Goal: Transaction & Acquisition: Book appointment/travel/reservation

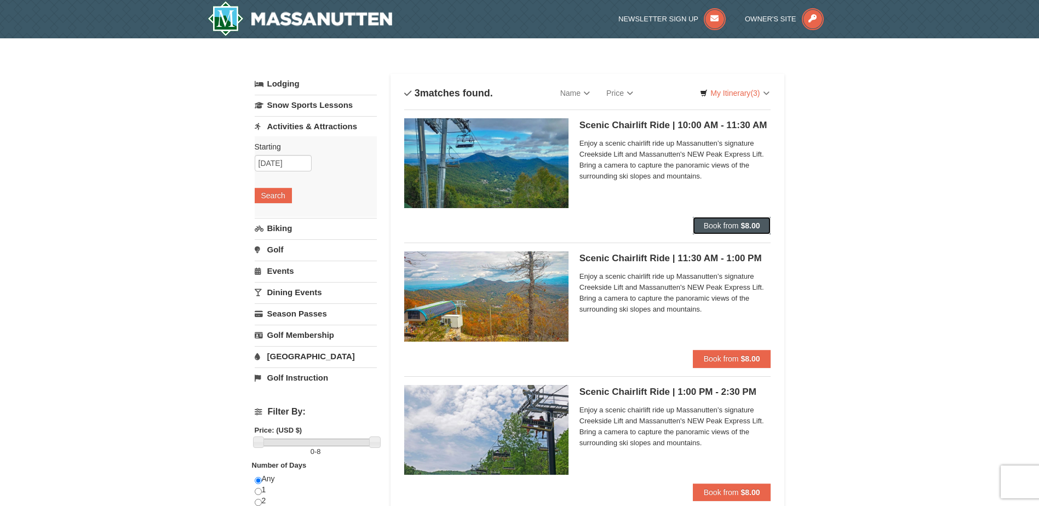
click at [712, 224] on span "Book from" at bounding box center [721, 225] width 35 height 9
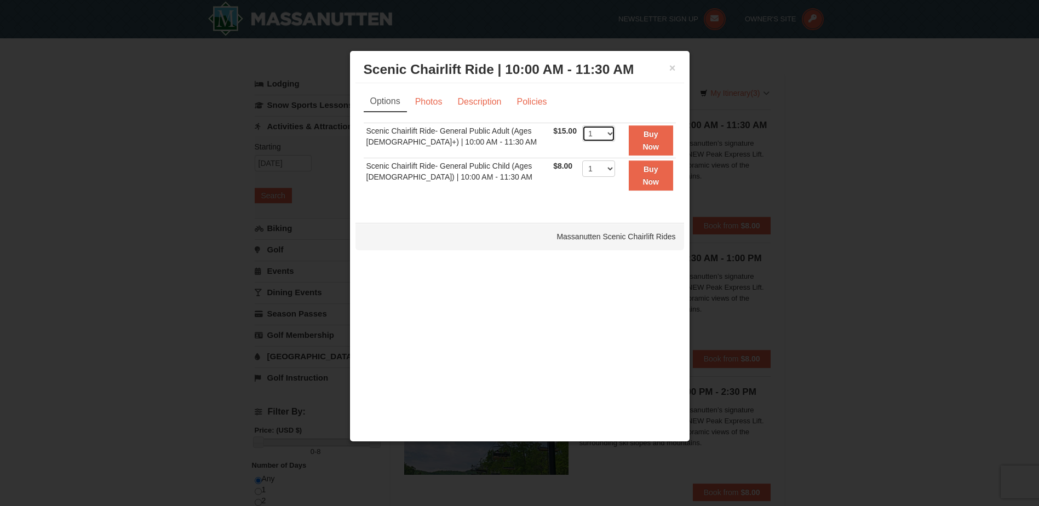
click at [607, 135] on select "1 2 3 4" at bounding box center [598, 133] width 33 height 16
click at [582, 125] on select "1 2 3 4" at bounding box center [598, 133] width 33 height 16
click at [608, 169] on select "1 2 3 4" at bounding box center [598, 168] width 33 height 16
click at [603, 168] on select "1 2 3 4" at bounding box center [598, 168] width 33 height 16
click at [606, 133] on select "1 2 3 4" at bounding box center [598, 133] width 33 height 16
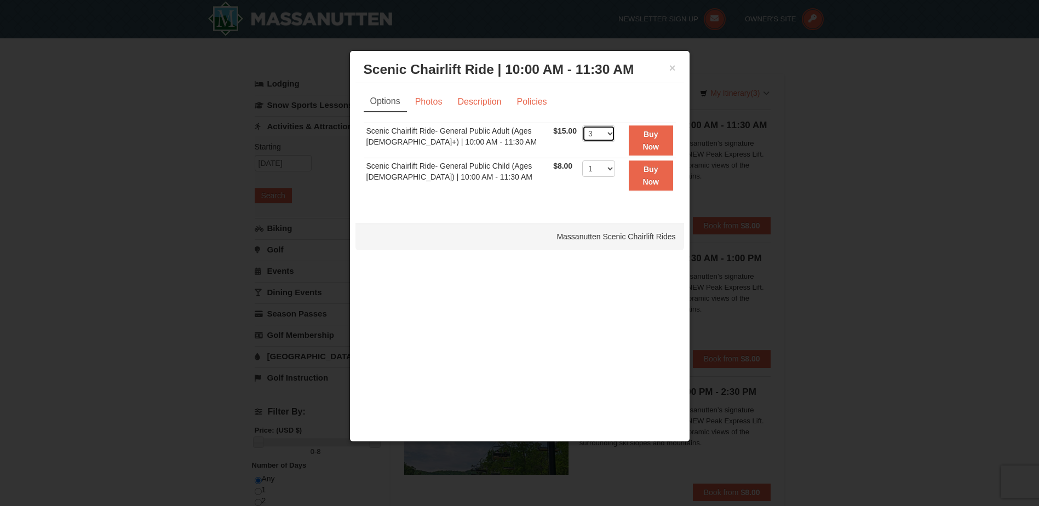
select select "2"
click at [582, 125] on select "1 2 3 4" at bounding box center [598, 133] width 33 height 16
click at [654, 134] on strong "Buy Now" at bounding box center [650, 140] width 16 height 21
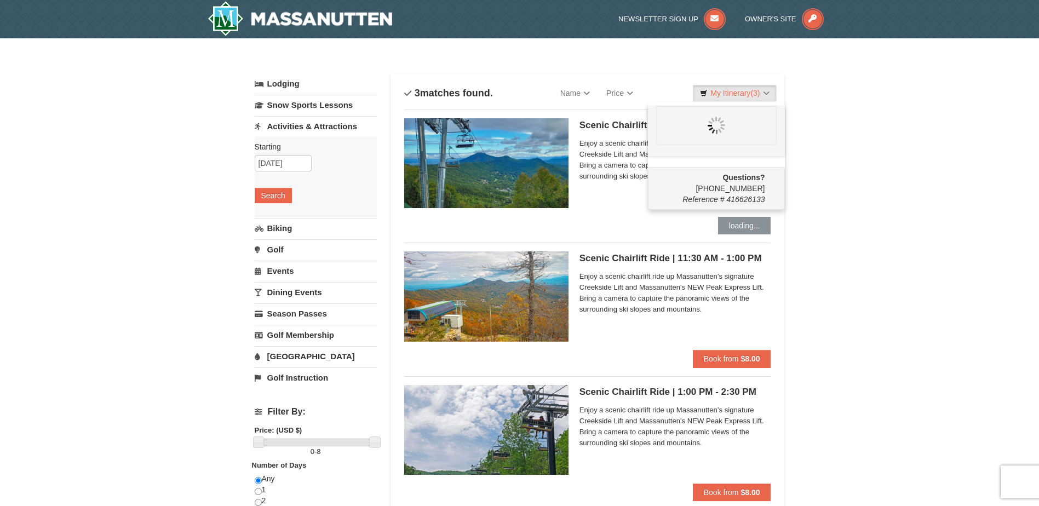
click at [809, 210] on div "× Categories List Filter My Itinerary (3) Questions? [PHONE_NUMBER] Reference #…" at bounding box center [519, 427] width 1039 height 779
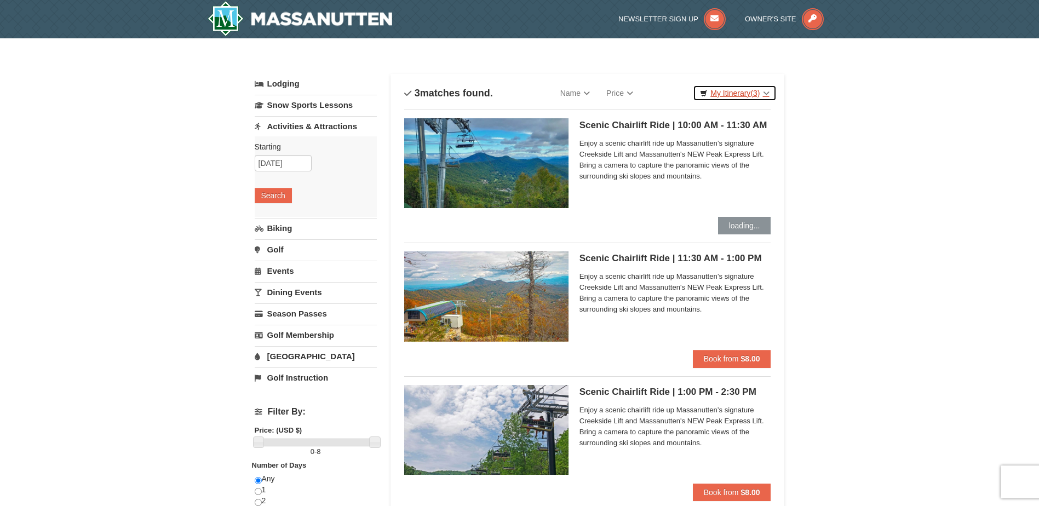
click at [752, 94] on span "(3)" at bounding box center [754, 93] width 9 height 9
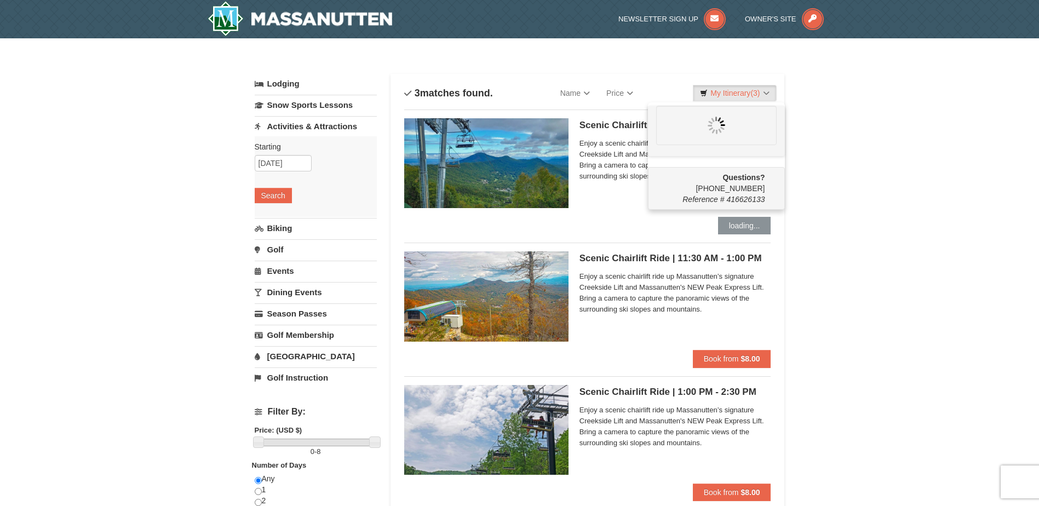
click at [630, 162] on span "Enjoy a scenic chairlift ride up Massanutten’s signature Creekside Lift and Mas…" at bounding box center [675, 160] width 192 height 44
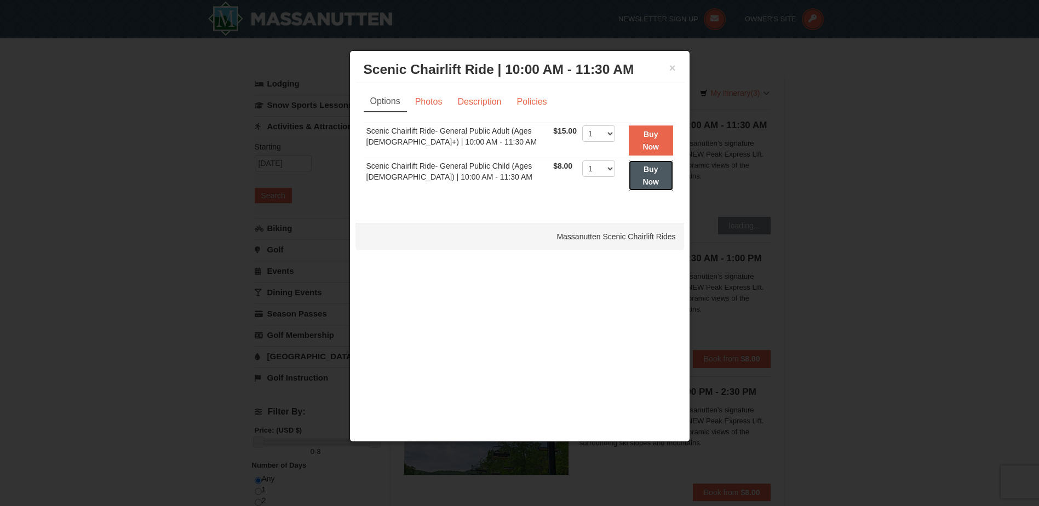
click at [646, 170] on strong "Buy Now" at bounding box center [650, 175] width 16 height 21
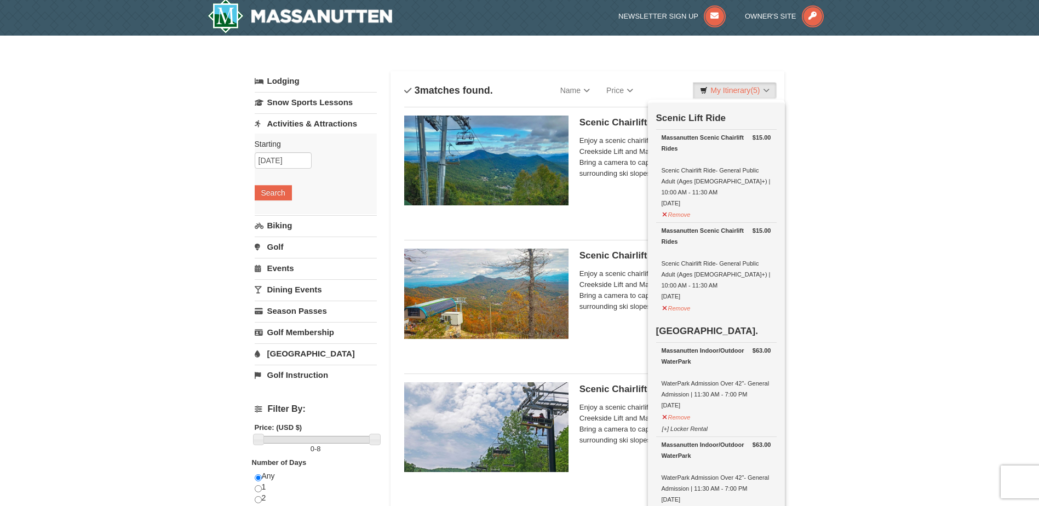
scroll to position [3, 0]
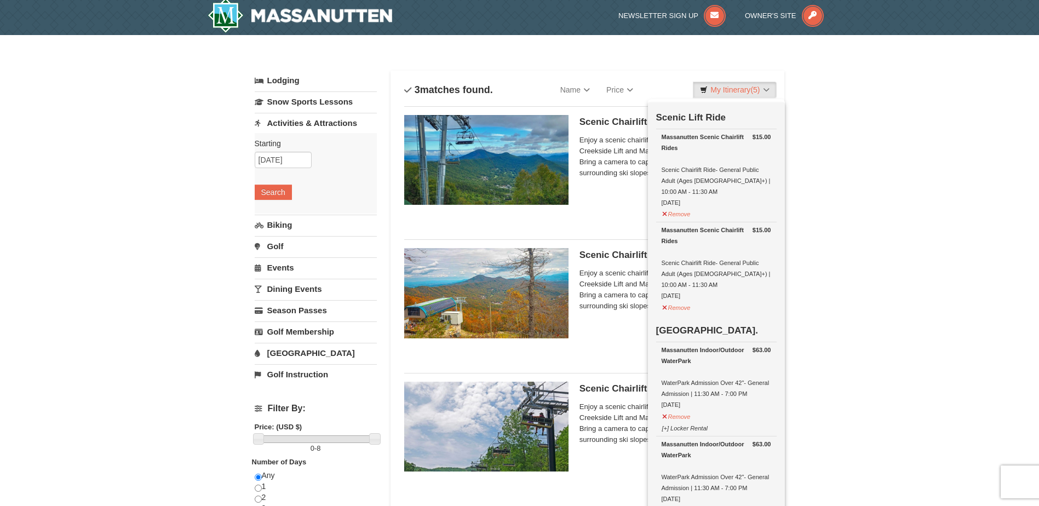
click at [620, 148] on span "Enjoy a scenic chairlift ride up Massanutten’s signature Creekside Lift and Mas…" at bounding box center [675, 157] width 192 height 44
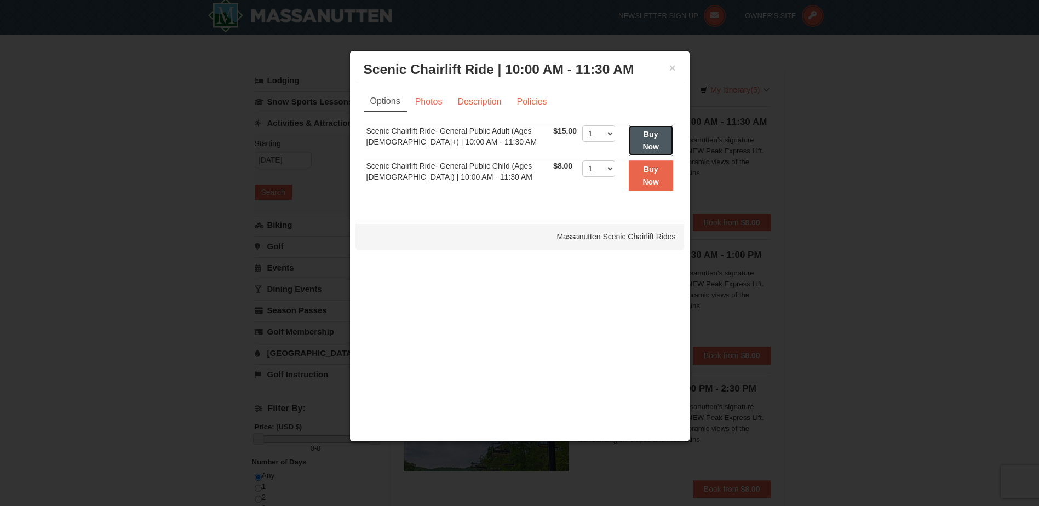
click at [647, 133] on strong "Buy Now" at bounding box center [650, 140] width 16 height 21
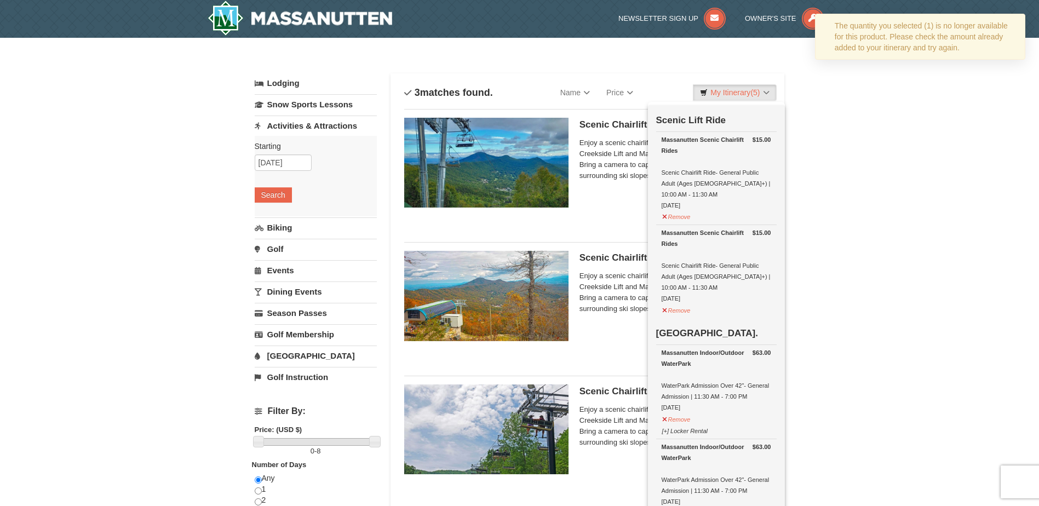
scroll to position [0, 0]
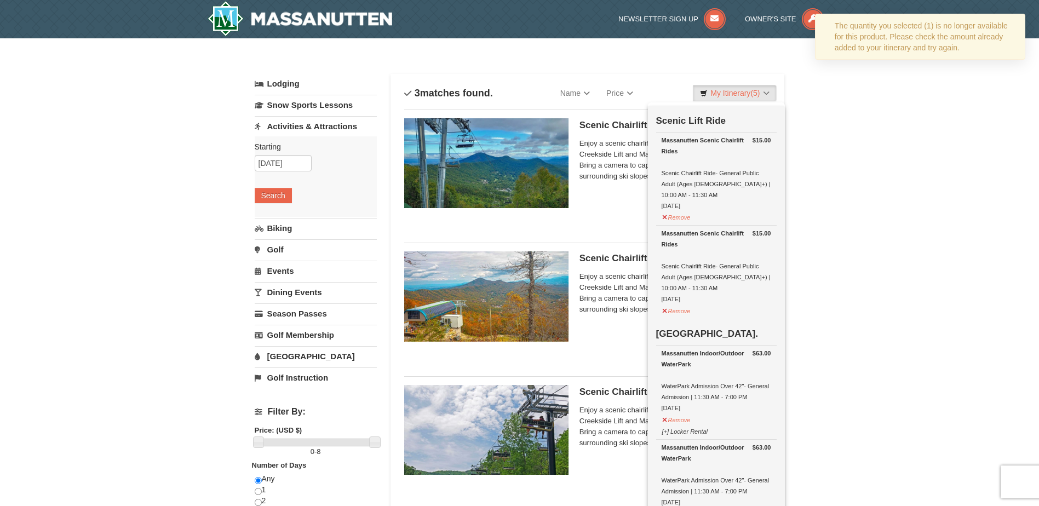
click at [837, 100] on div "× Categories List Filter My Itinerary (5) Check Out Now Scenic Lift Ride $15.00…" at bounding box center [519, 427] width 1039 height 779
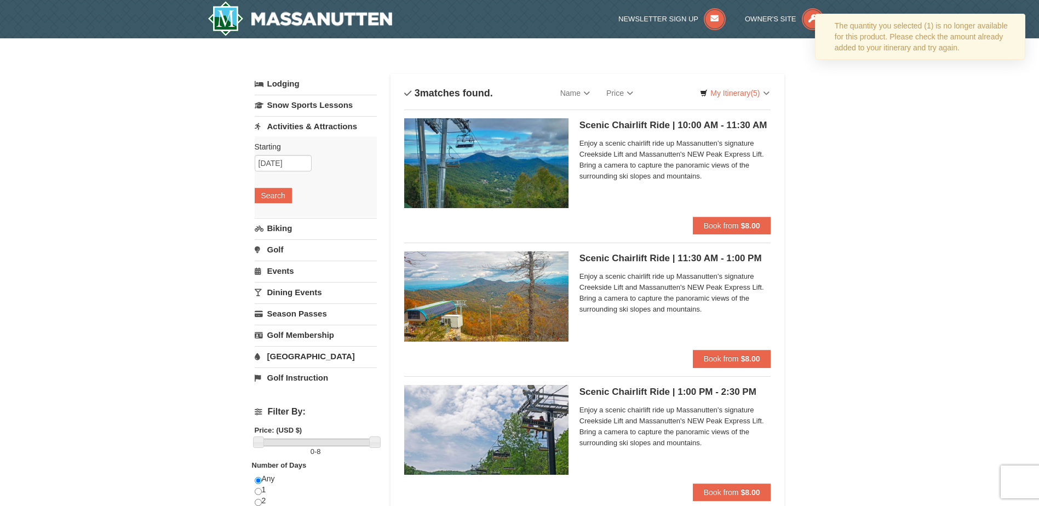
click at [293, 354] on link "[GEOGRAPHIC_DATA]" at bounding box center [316, 356] width 122 height 20
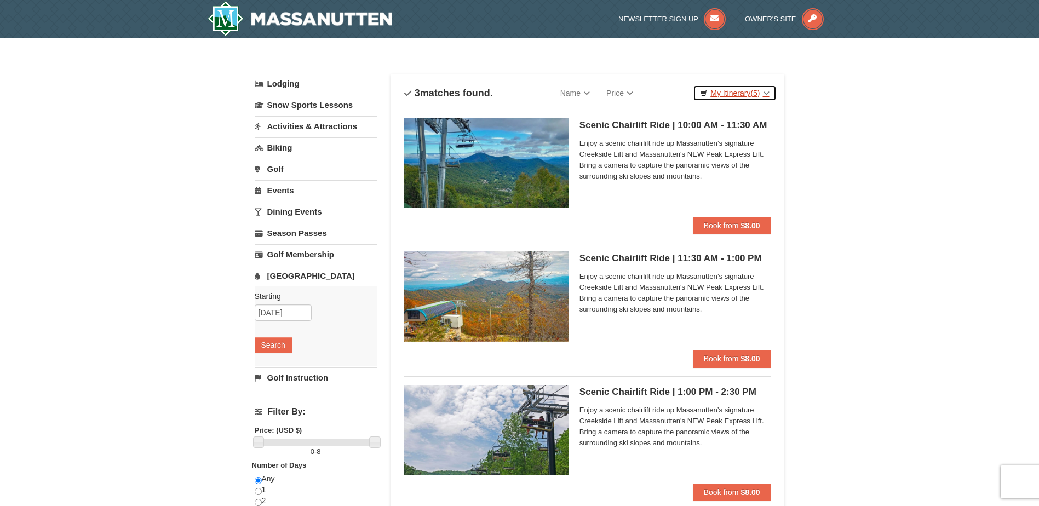
click at [752, 90] on span "(5)" at bounding box center [754, 93] width 9 height 9
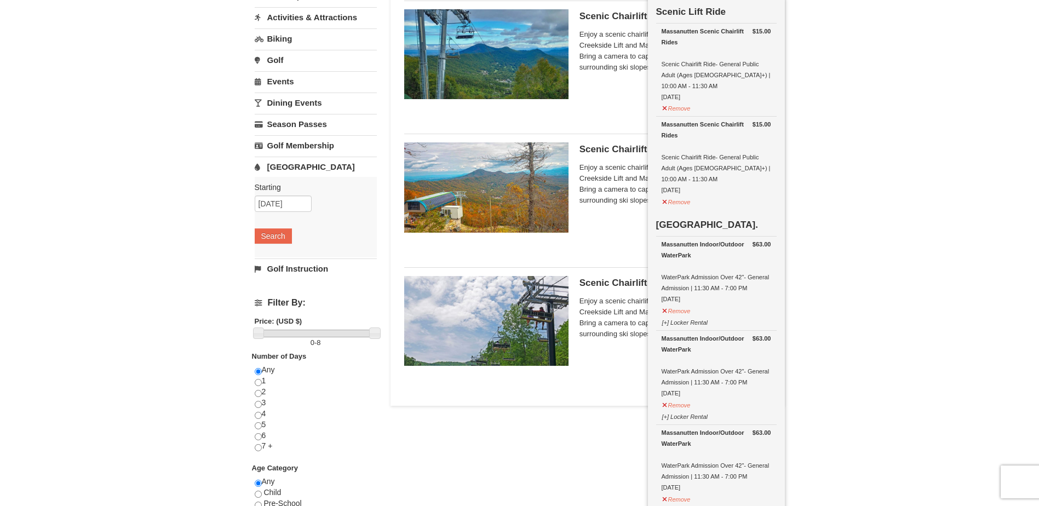
scroll to position [110, 0]
click at [673, 302] on button "Remove" at bounding box center [676, 309] width 30 height 14
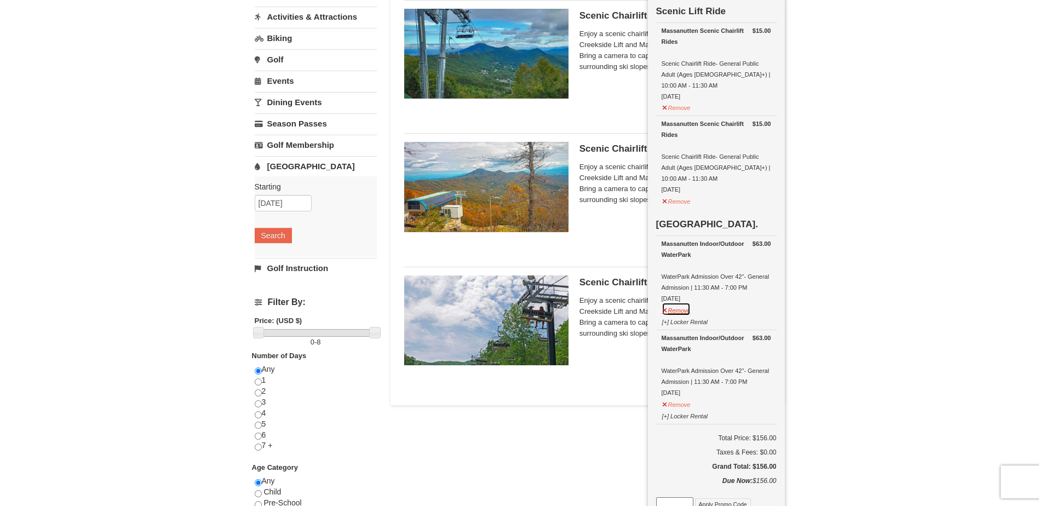
click at [689, 302] on button "Remove" at bounding box center [676, 309] width 30 height 14
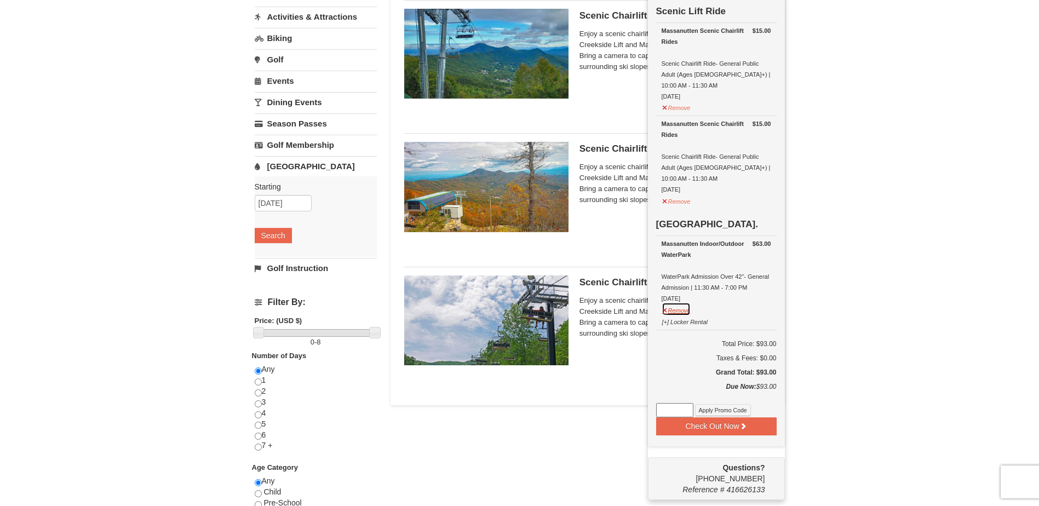
click at [681, 302] on button "Remove" at bounding box center [676, 309] width 30 height 14
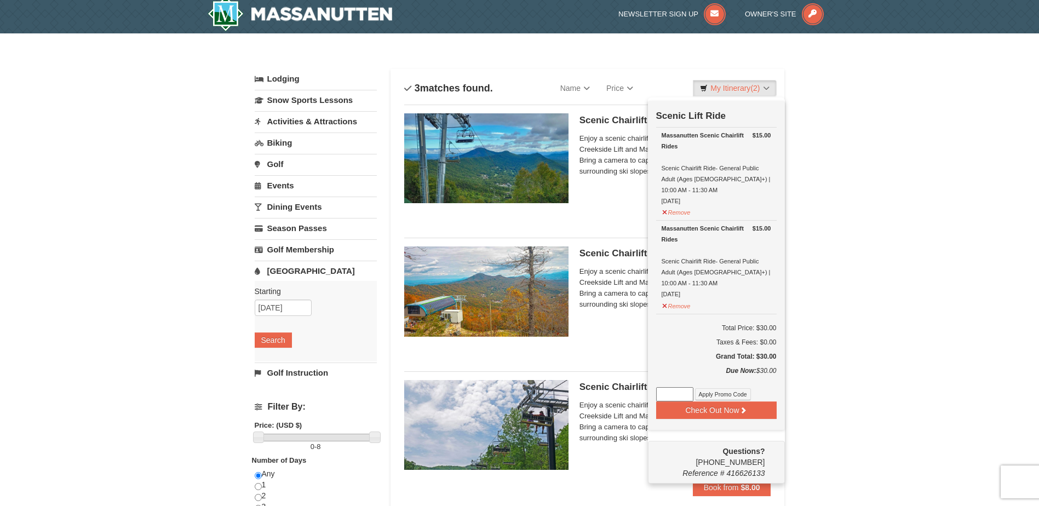
scroll to position [0, 0]
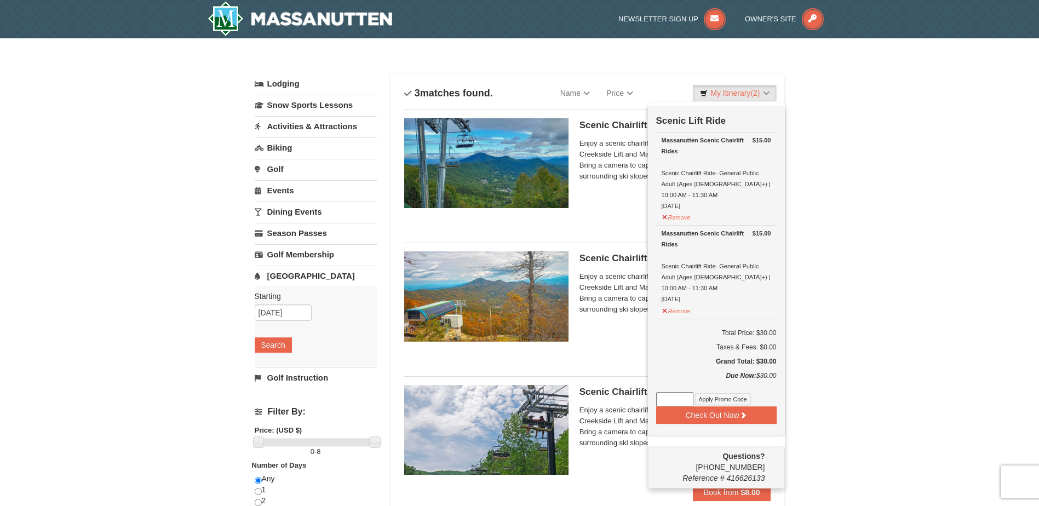
click at [875, 242] on div "× Categories List Filter My Itinerary (2) Check Out Now Scenic Lift Ride $15.00…" at bounding box center [519, 427] width 1039 height 779
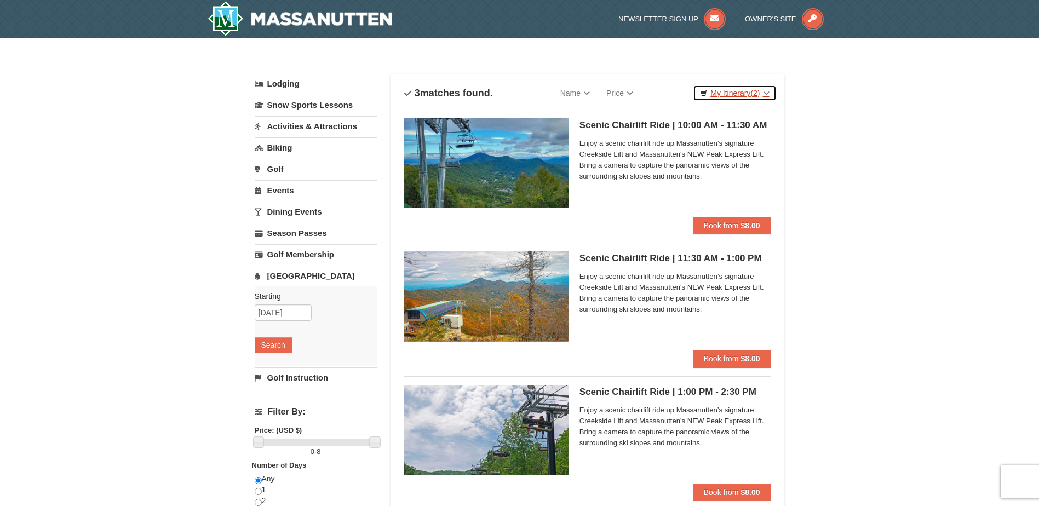
click at [733, 90] on link "My Itinerary (2)" at bounding box center [734, 93] width 83 height 16
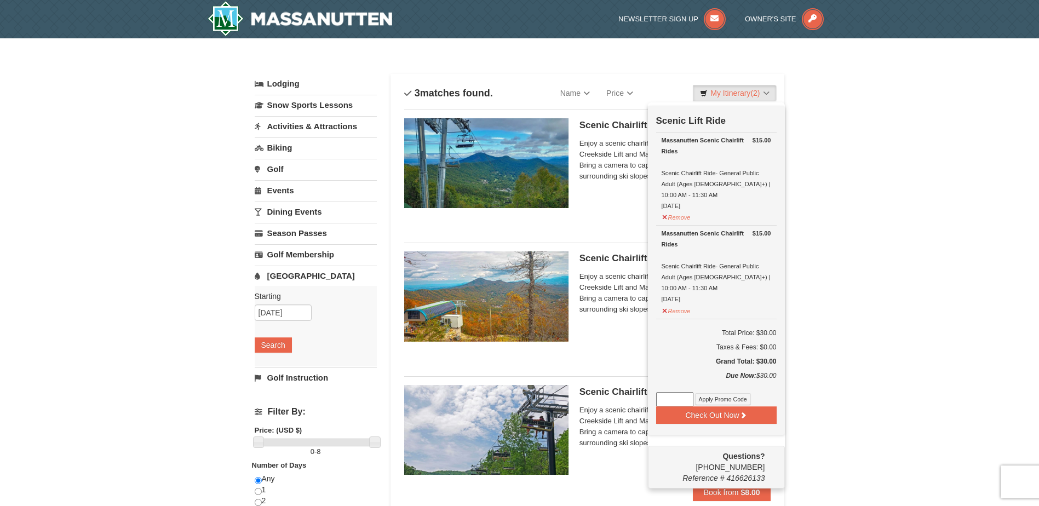
click at [993, 239] on div "× Categories List Filter My Itinerary (2) Check Out Now Scenic Lift Ride $15.00…" at bounding box center [519, 427] width 1039 height 779
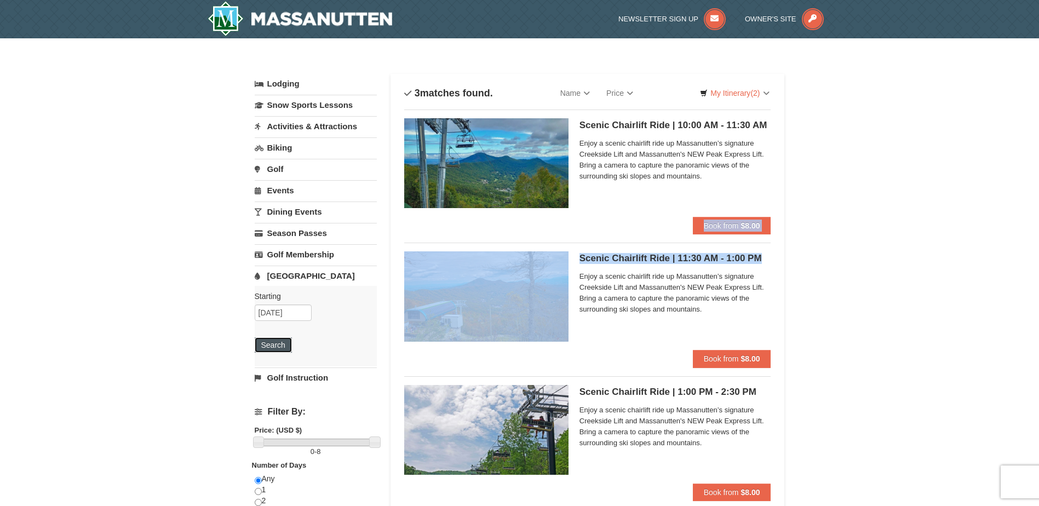
click at [270, 342] on button "Search" at bounding box center [273, 344] width 37 height 15
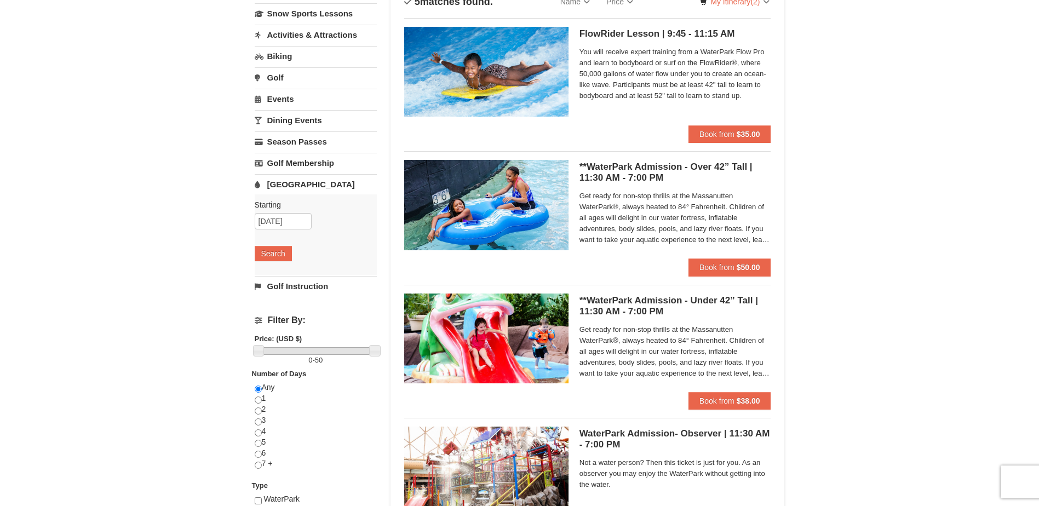
scroll to position [55, 0]
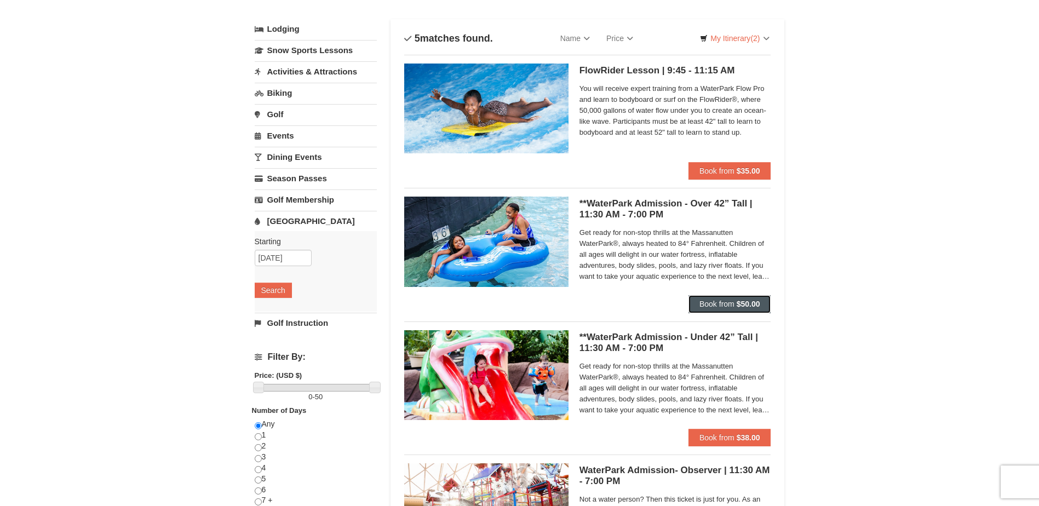
click at [721, 303] on span "Book from" at bounding box center [716, 304] width 35 height 9
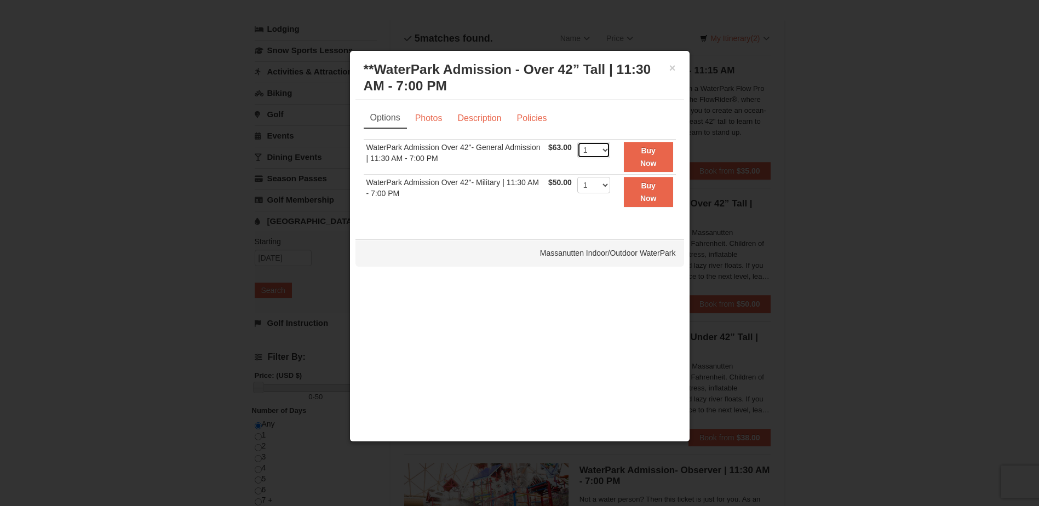
click at [602, 151] on select "1 2 3 4 5 6 7 8 9 10 11 12 13 14 15 16 17 18 19 20 21 22" at bounding box center [593, 150] width 33 height 16
select select "3"
click at [577, 142] on select "1 2 3 4 5 6 7 8 9 10 11 12 13 14 15 16 17 18 19 20 21 22" at bounding box center [593, 150] width 33 height 16
click at [645, 153] on strong "Buy Now" at bounding box center [648, 156] width 16 height 21
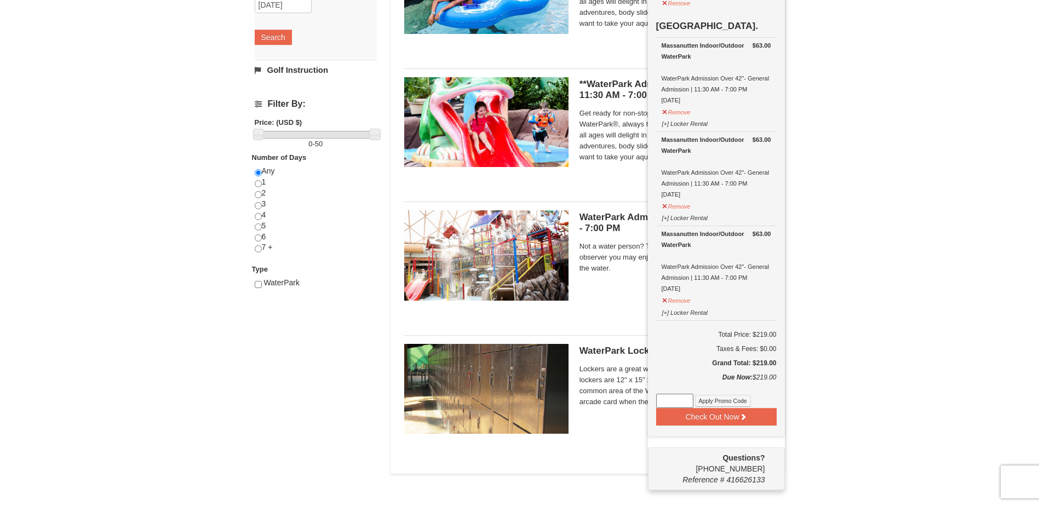
scroll to position [332, 0]
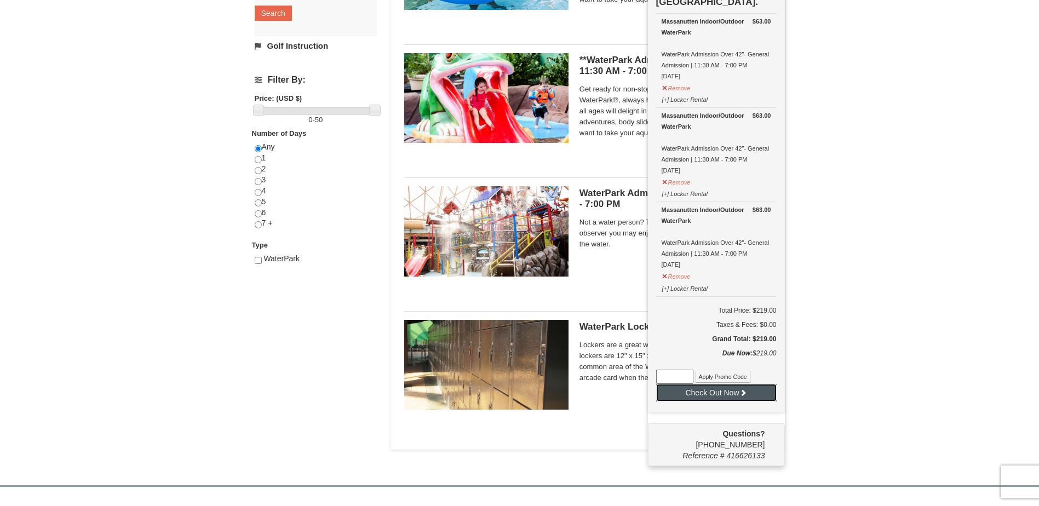
click at [712, 384] on button "Check Out Now" at bounding box center [716, 393] width 120 height 18
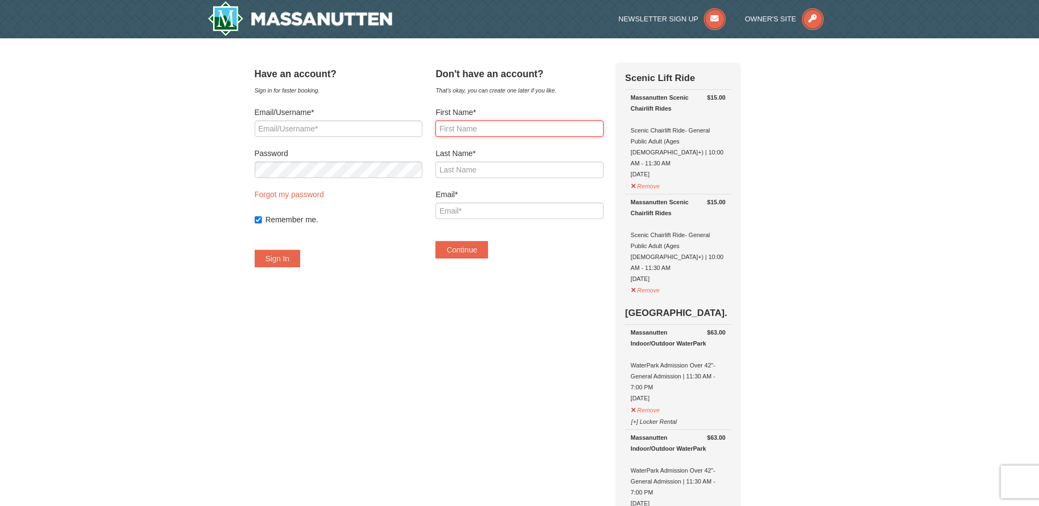
click at [488, 126] on input "First Name*" at bounding box center [519, 128] width 168 height 16
type input "Anna"
type input "Gavin"
type input "Anna801@gmail.com"
click at [488, 246] on button "Continue" at bounding box center [461, 250] width 53 height 18
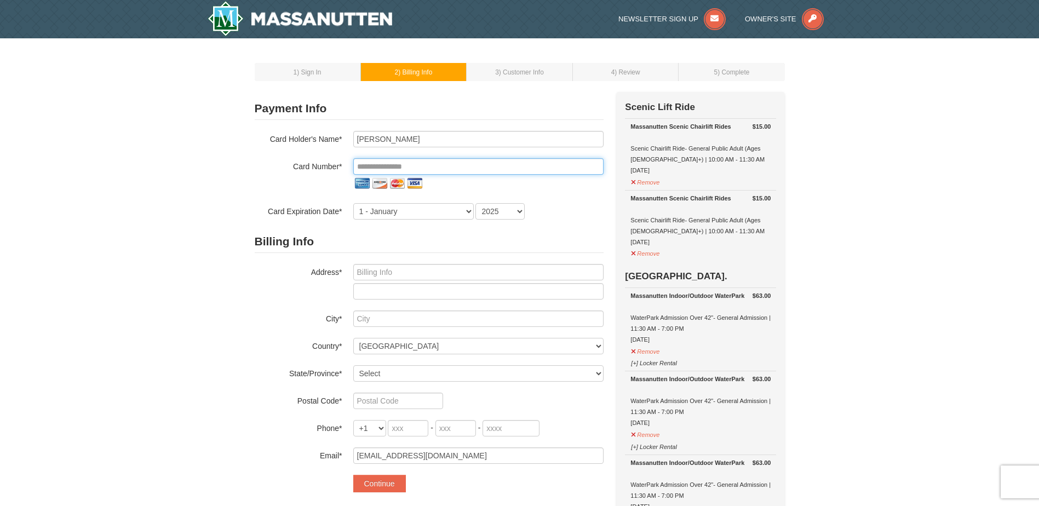
click at [371, 169] on input "tel" at bounding box center [478, 166] width 250 height 16
type input "**********"
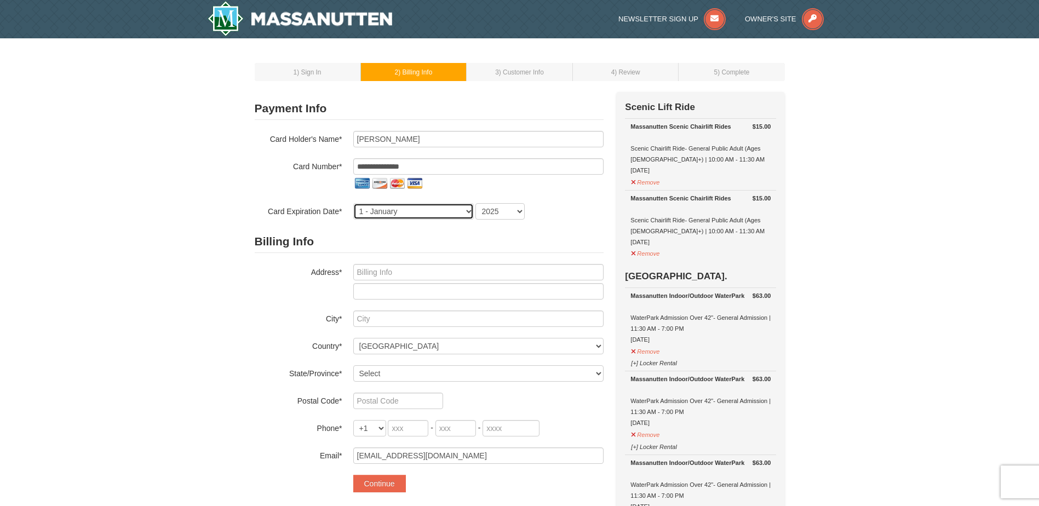
select select "2"
select select "2030"
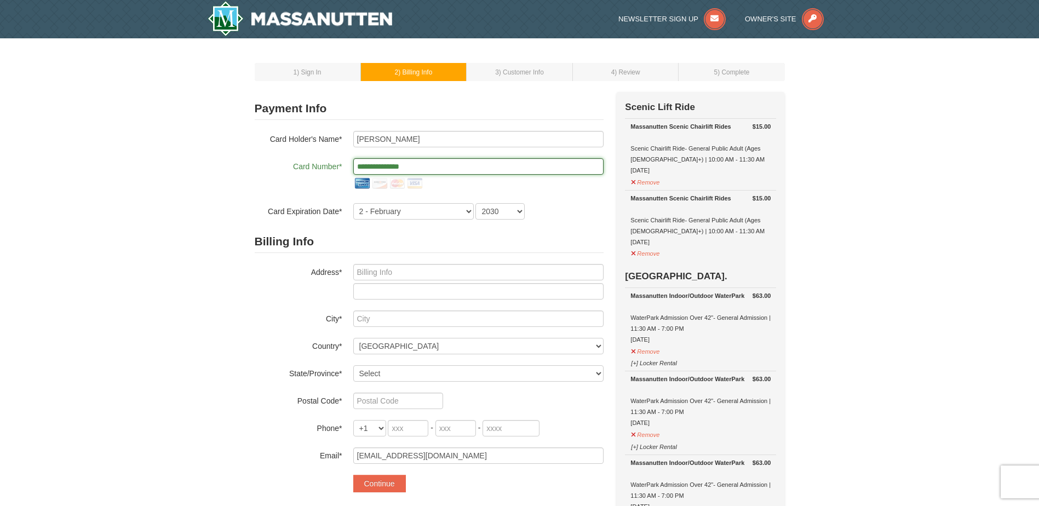
scroll to position [55, 0]
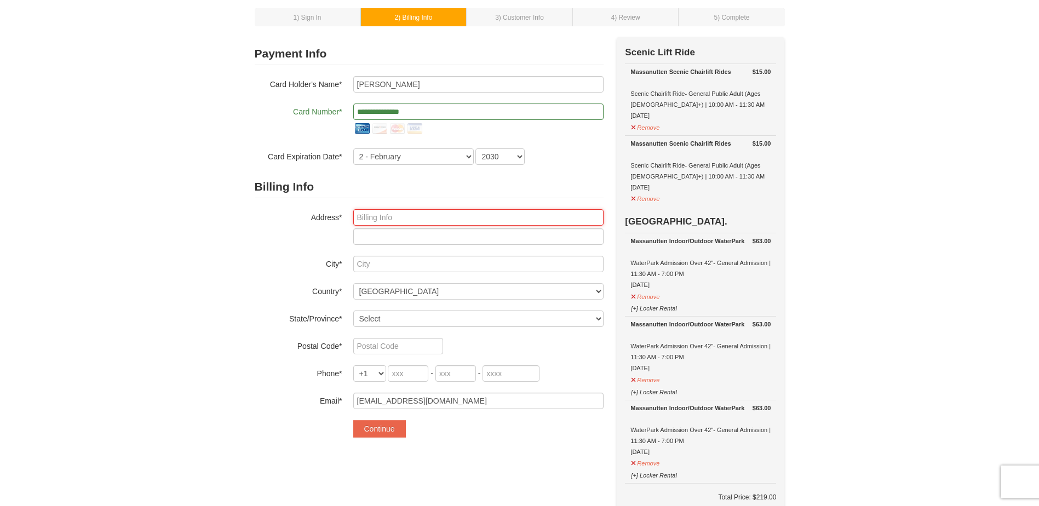
click at [392, 220] on input "text" at bounding box center [478, 217] width 250 height 16
type input "6569 Ballymore Ln"
type input "Clarksville"
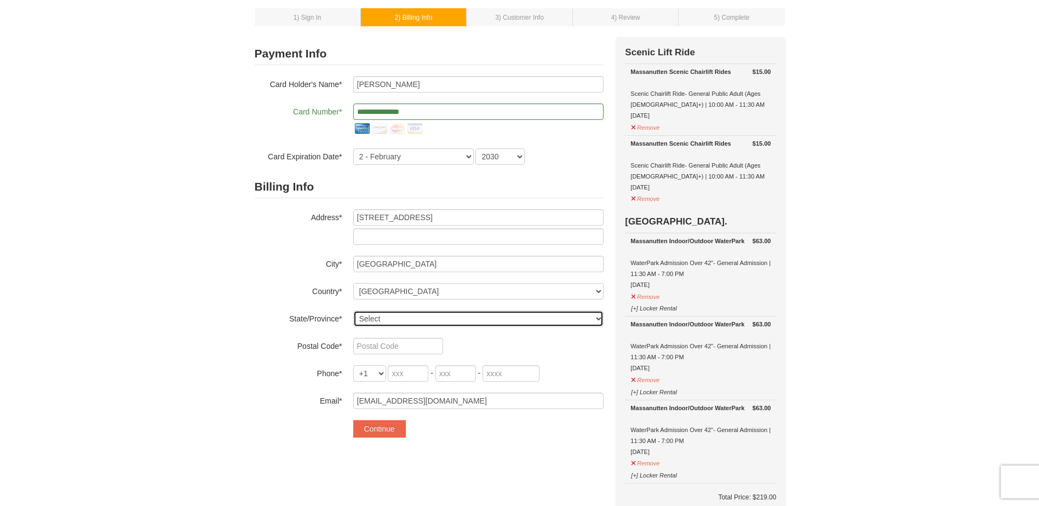
select select "MD"
type input "21029-129"
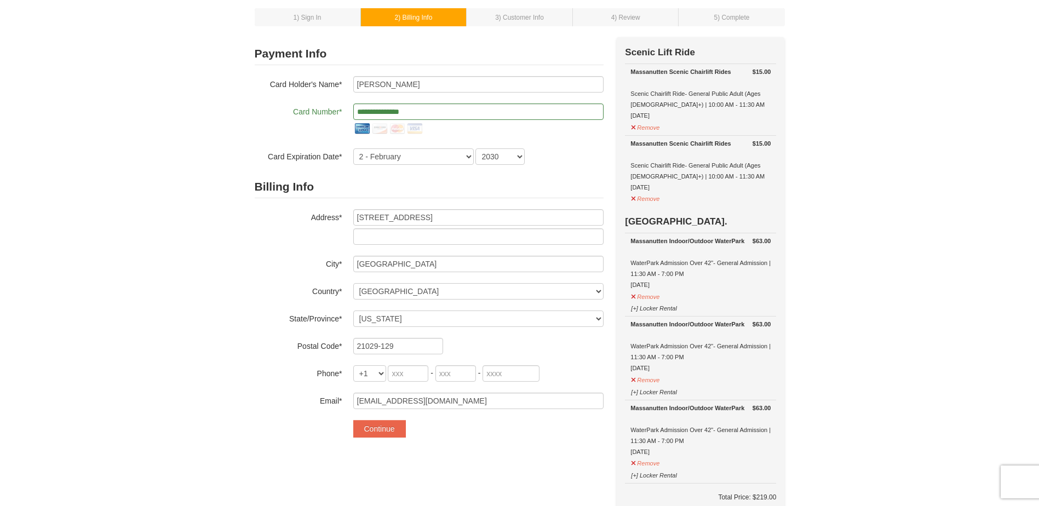
type input "443"
type input "956"
type input "3230"
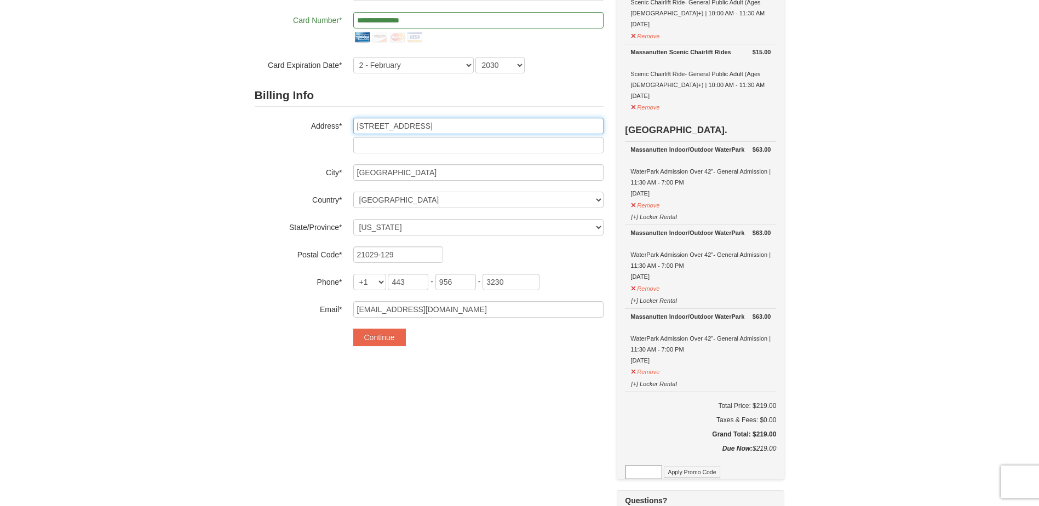
scroll to position [164, 0]
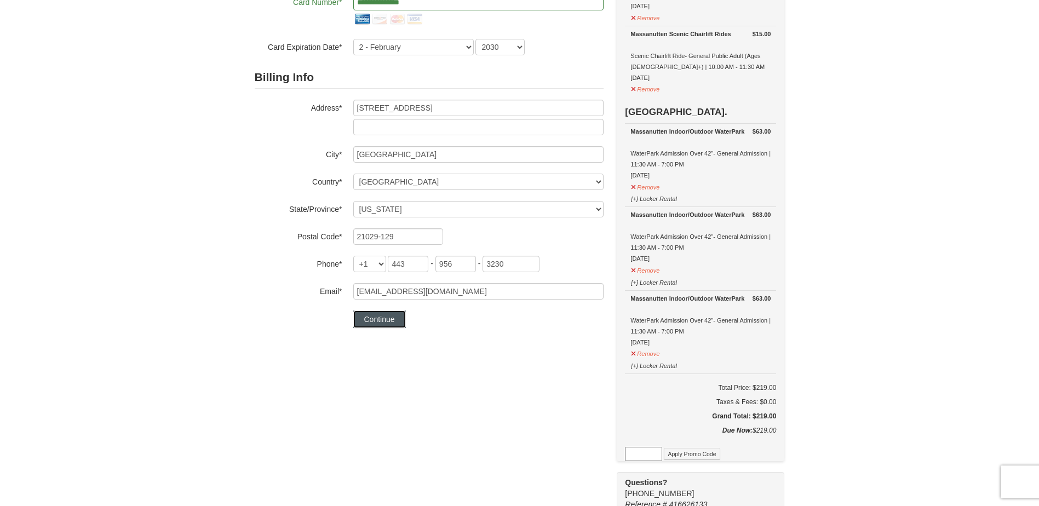
click at [379, 320] on button "Continue" at bounding box center [379, 319] width 53 height 18
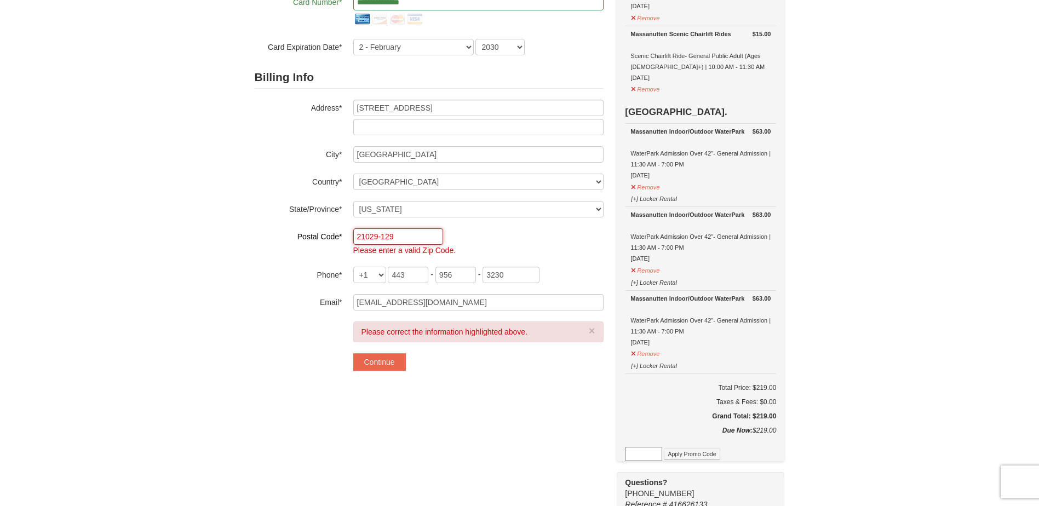
click at [411, 232] on input "21029-129" at bounding box center [398, 236] width 90 height 16
type input "21029"
click at [353, 353] on button "Continue" at bounding box center [379, 362] width 53 height 18
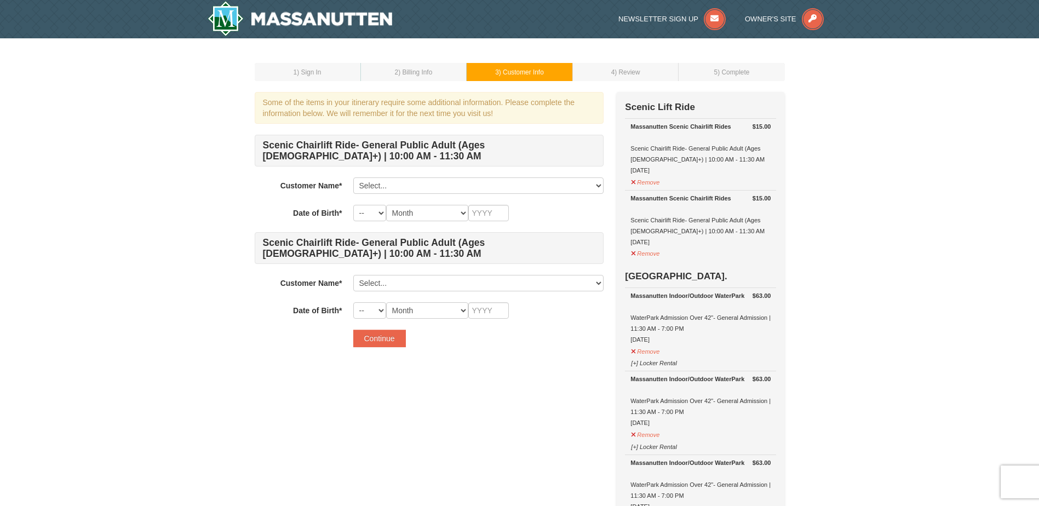
scroll to position [55, 0]
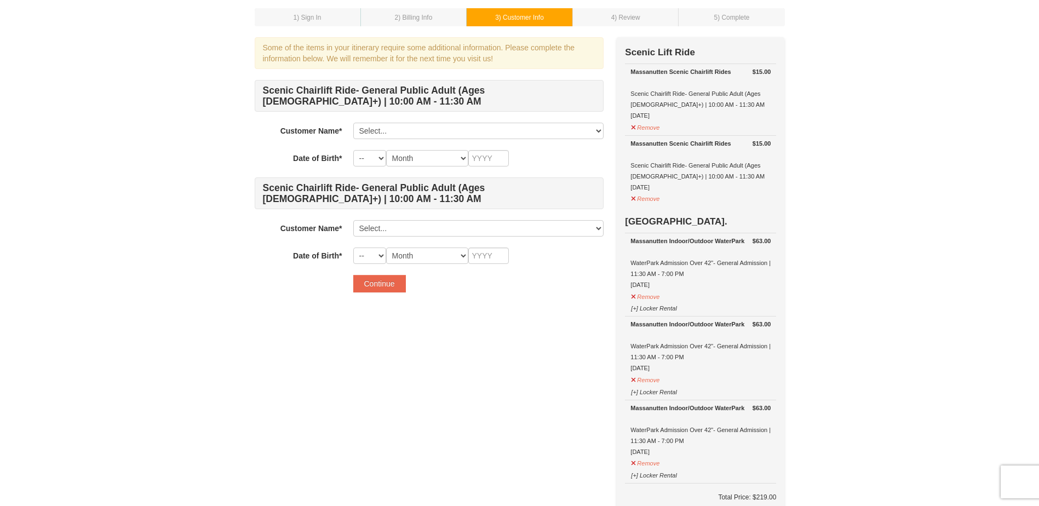
click at [833, 153] on div "1 ) Sign In 2 ) Billing Info 3 ) Customer Info ) Review ×" at bounding box center [519, 316] width 1039 height 665
click at [412, 212] on div "Scenic Chairlift Ride- General Public Adult (Ages 13+) | 10:00 AM - 11:30 AM Cu…" at bounding box center [429, 172] width 349 height 184
click at [324, 19] on td "1 ) Sign In" at bounding box center [308, 17] width 106 height 18
click at [744, 100] on div "Massanutten Scenic Chairlift Rides Scenic Chairlift Ride- General Public Adult …" at bounding box center [700, 93] width 140 height 55
click at [403, 83] on h4 "Scenic Chairlift Ride- General Public Adult (Ages [DEMOGRAPHIC_DATA]+) | 10:00 …" at bounding box center [429, 96] width 349 height 32
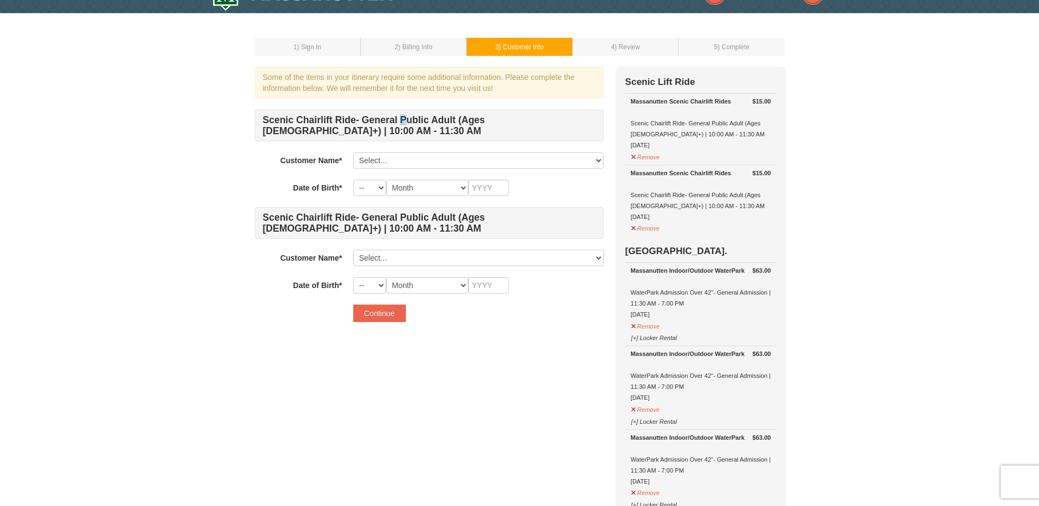
scroll to position [0, 0]
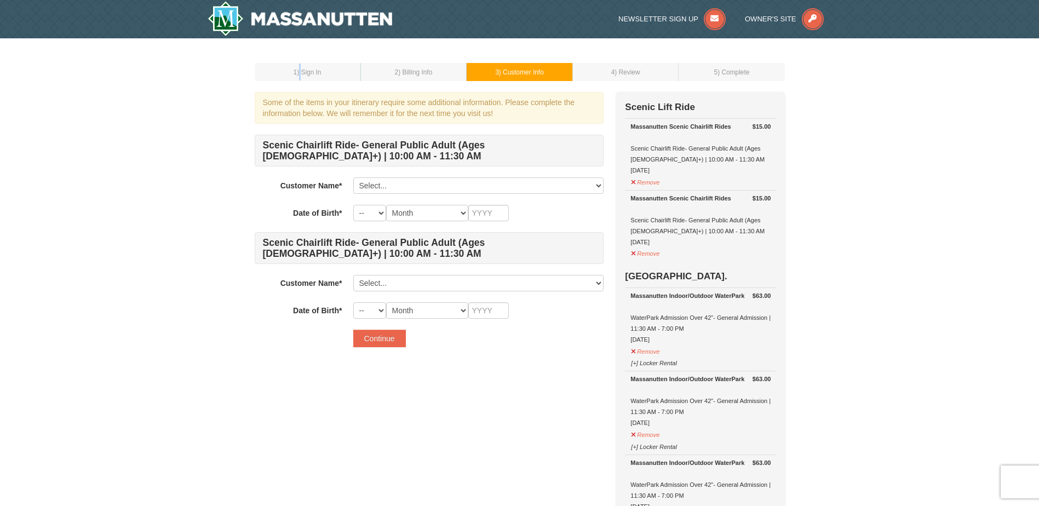
click at [301, 74] on span ") Sign In" at bounding box center [309, 72] width 24 height 8
click at [446, 80] on td "2 ) Billing Info" at bounding box center [413, 72] width 106 height 18
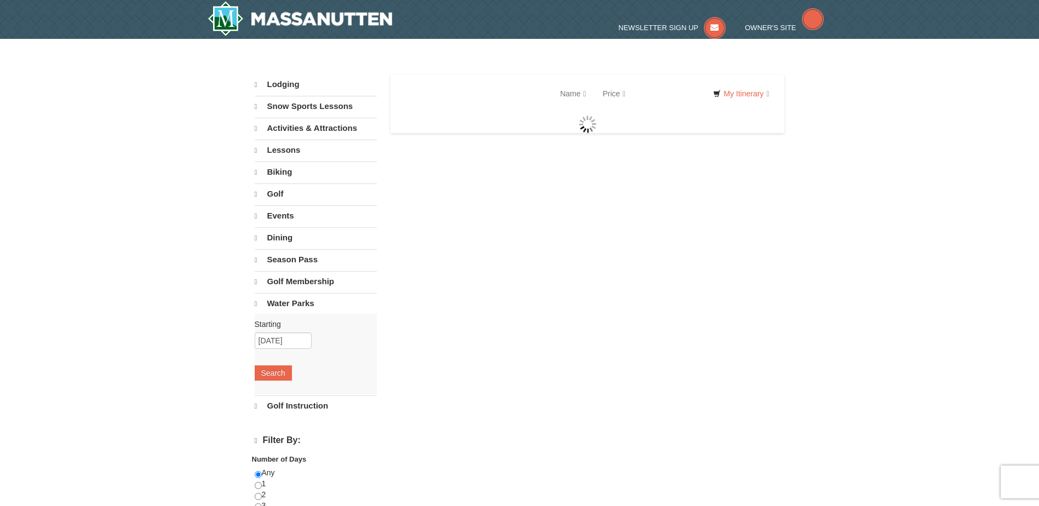
select select "10"
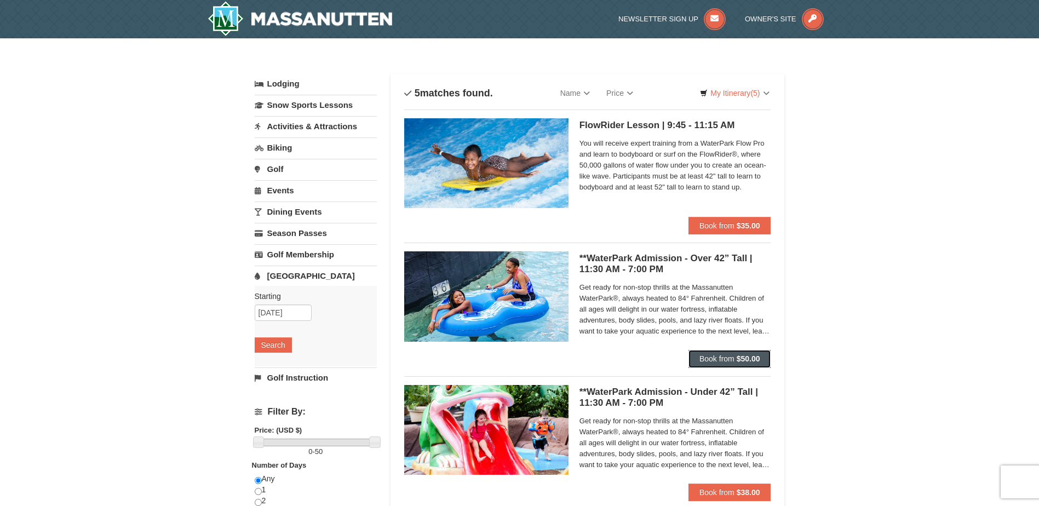
click at [736, 356] on strong "$50.00" at bounding box center [748, 358] width 24 height 9
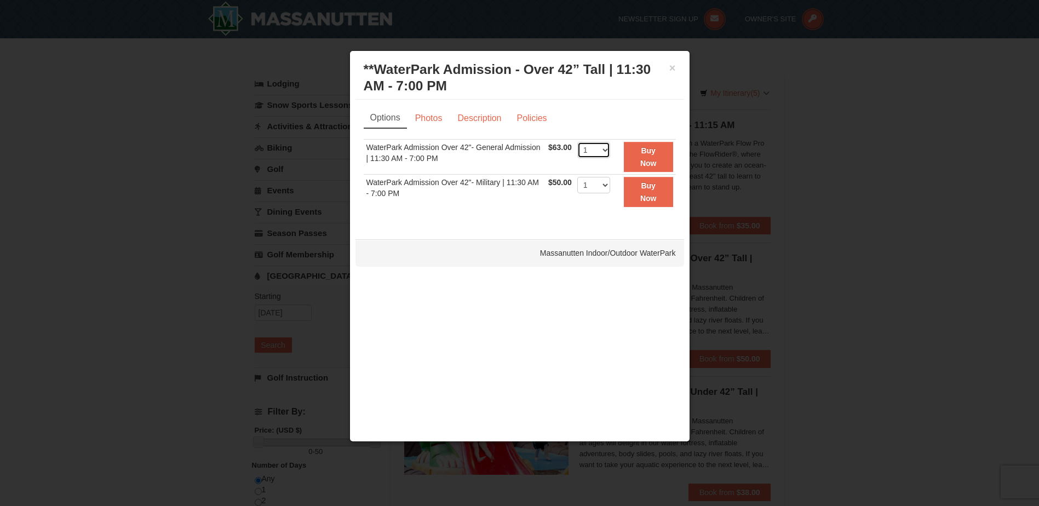
click at [606, 148] on select "1 2 3 4 5 6 7 8 9 10 11 12 13 14 15 16 17 18 19 20 21 22" at bounding box center [593, 150] width 33 height 16
select select "3"
click at [577, 142] on select "1 2 3 4 5 6 7 8 9 10 11 12 13 14 15 16 17 18 19 20 21 22" at bounding box center [593, 150] width 33 height 16
click at [640, 147] on button "Buy Now" at bounding box center [648, 157] width 49 height 30
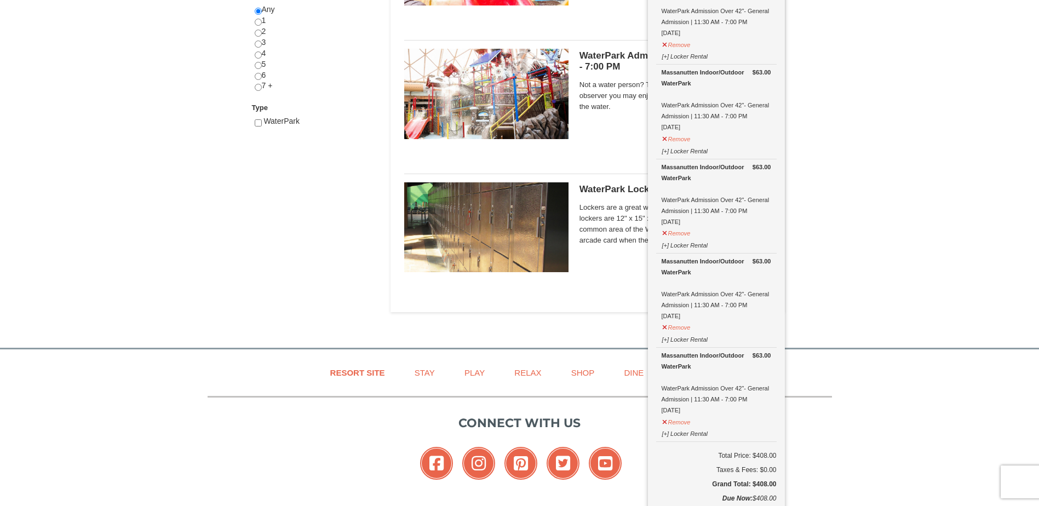
scroll to position [496, 0]
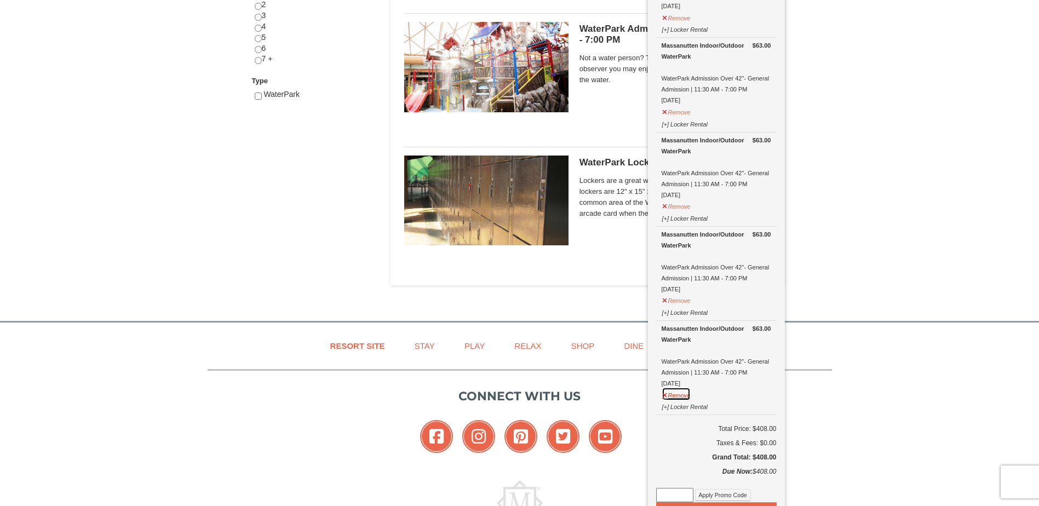
click at [684, 387] on button "Remove" at bounding box center [676, 394] width 30 height 14
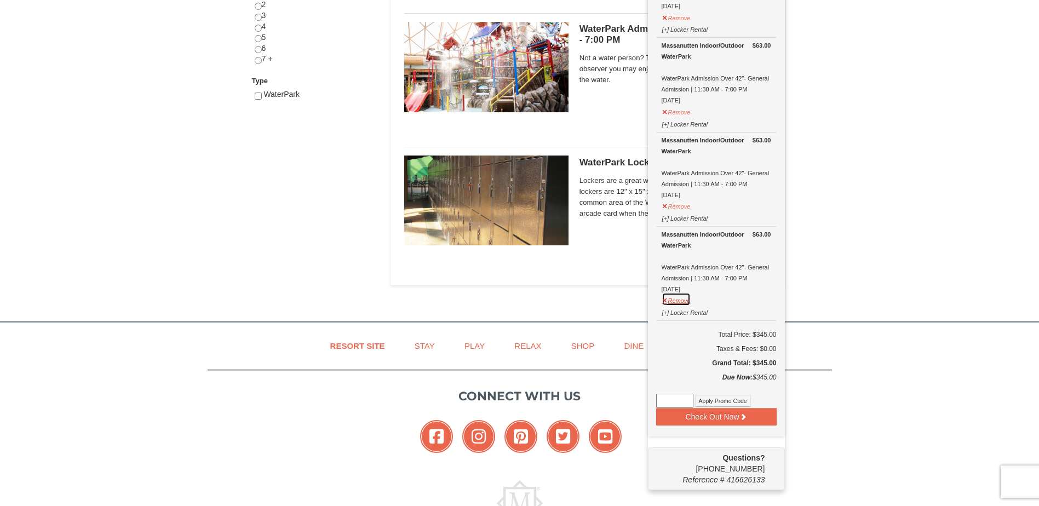
click at [684, 292] on button "Remove" at bounding box center [676, 299] width 30 height 14
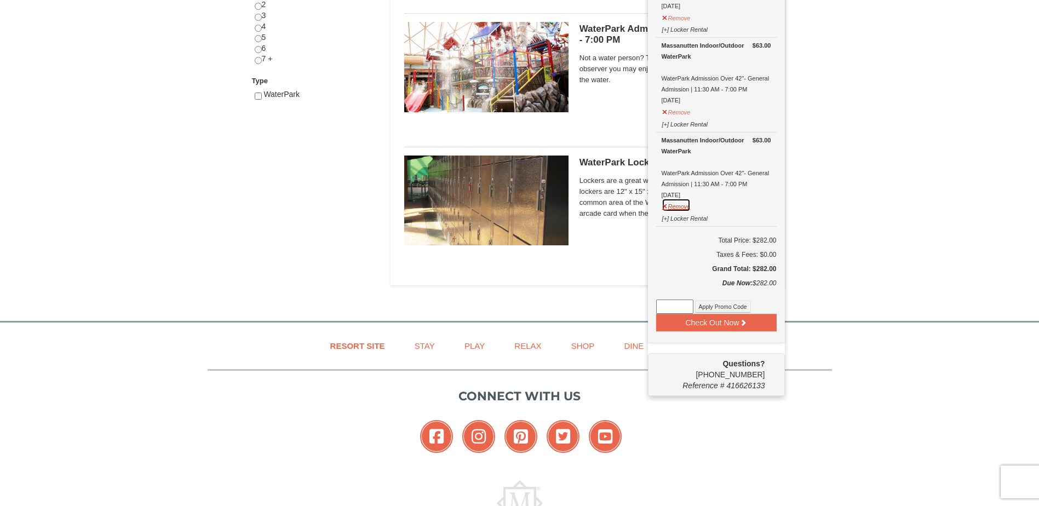
click at [681, 198] on button "Remove" at bounding box center [676, 205] width 30 height 14
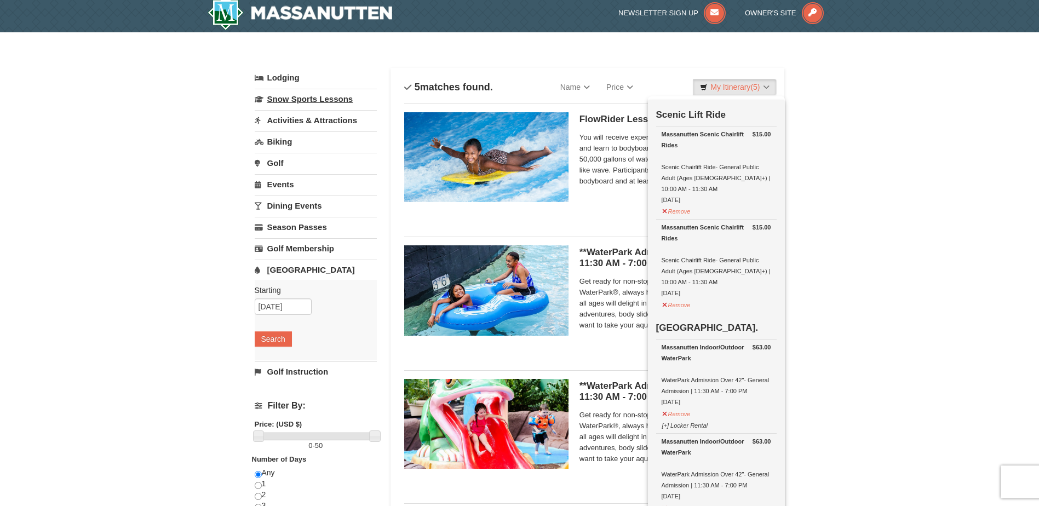
scroll to position [0, 0]
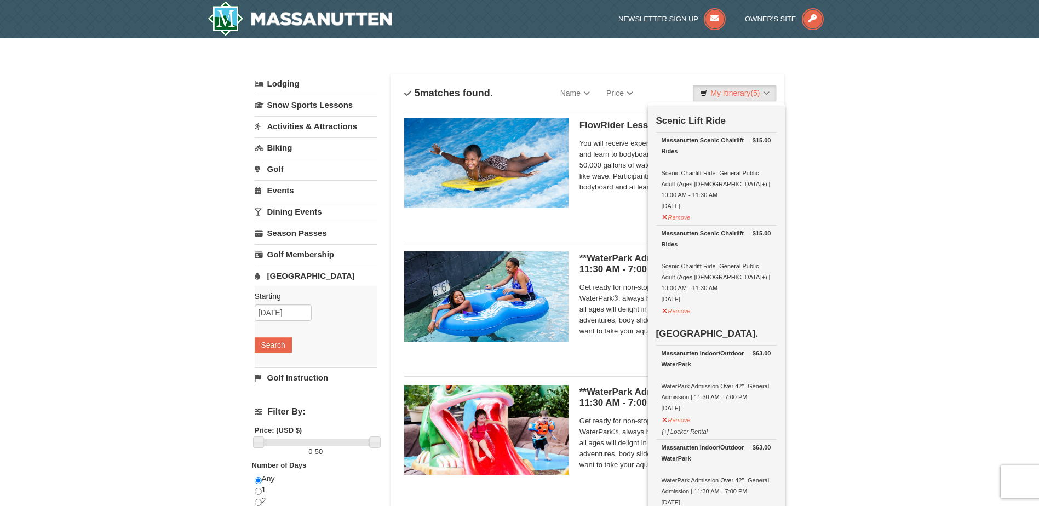
click at [278, 125] on link "Activities & Attractions" at bounding box center [316, 126] width 122 height 20
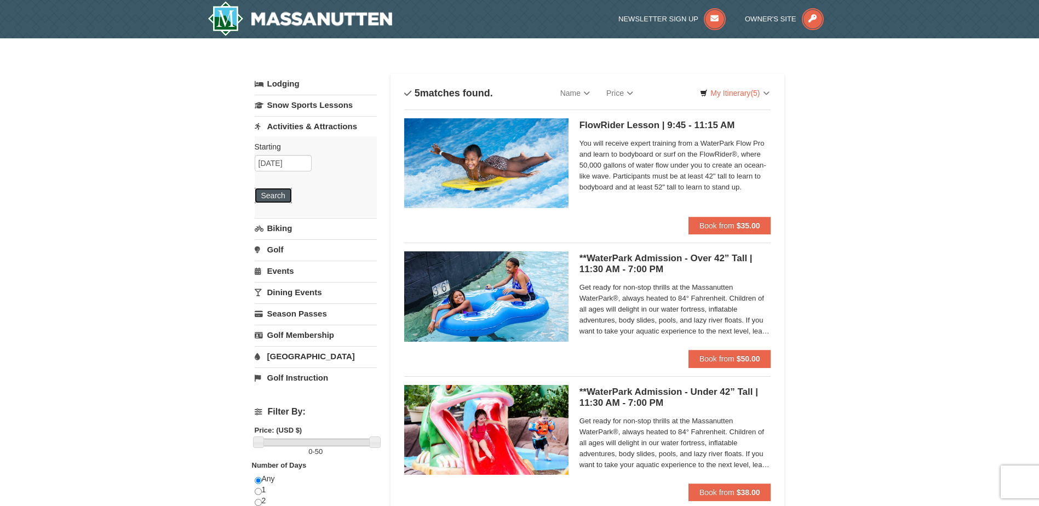
click at [273, 196] on button "Search" at bounding box center [273, 195] width 37 height 15
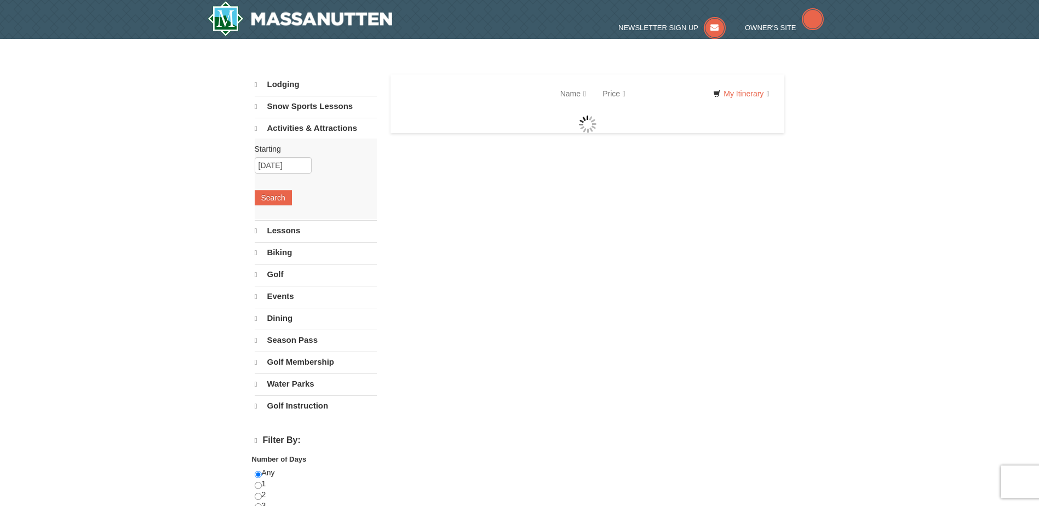
select select "10"
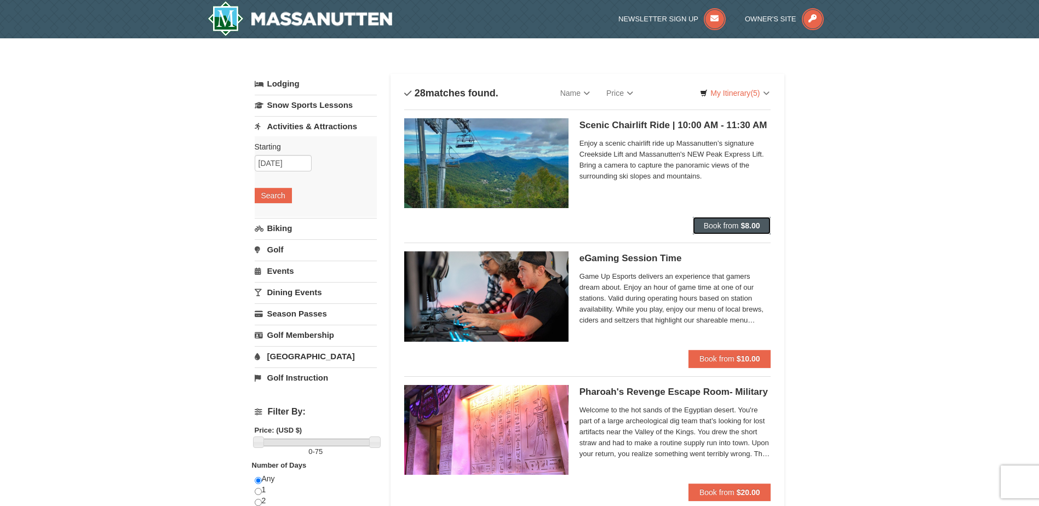
click at [728, 228] on span "Book from" at bounding box center [721, 225] width 35 height 9
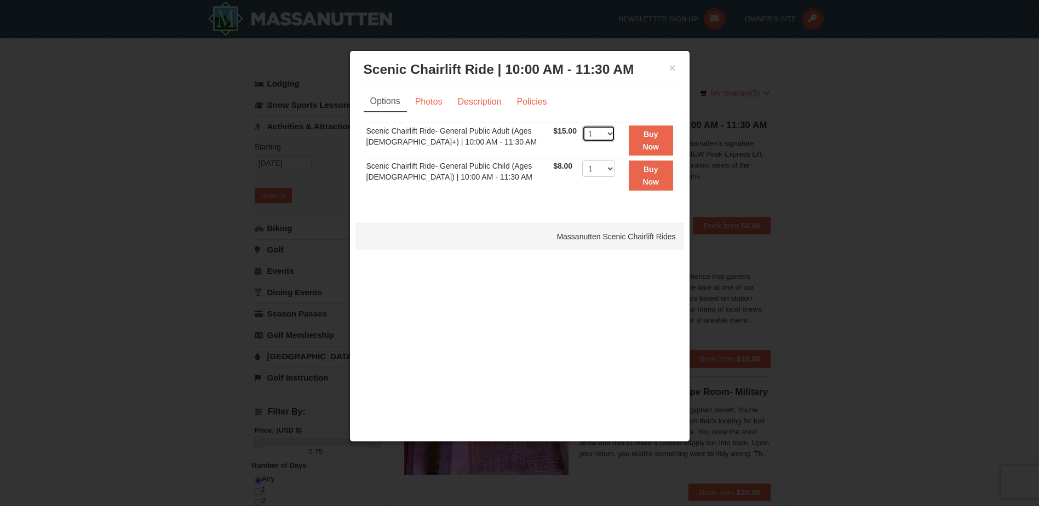
click at [604, 135] on select "1 2 3 4" at bounding box center [598, 133] width 33 height 16
click at [582, 125] on select "1 2 3 4" at bounding box center [598, 133] width 33 height 16
click at [603, 135] on select "1 2 3 4" at bounding box center [598, 133] width 33 height 16
select select "1"
click at [582, 125] on select "1 2 3 4" at bounding box center [598, 133] width 33 height 16
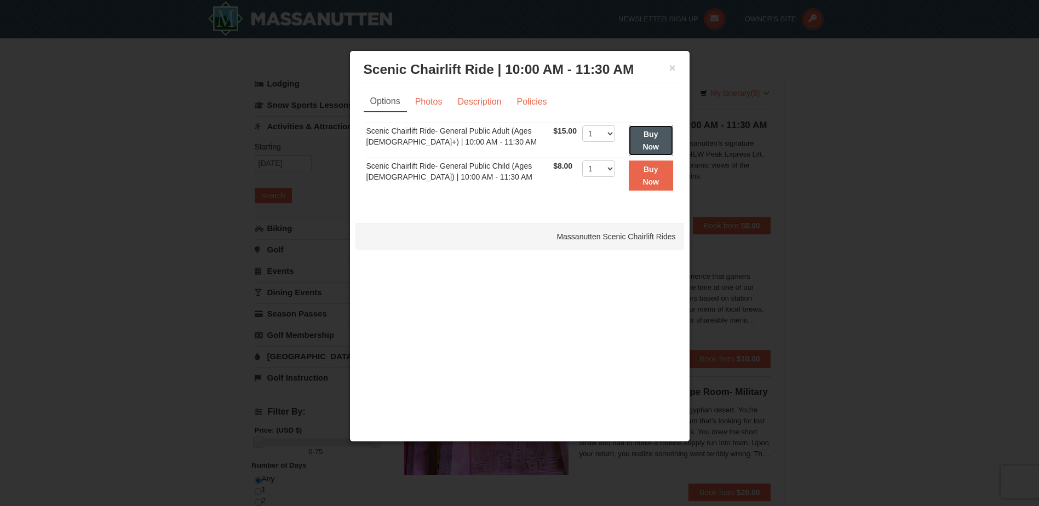
click at [629, 139] on button "Buy Now" at bounding box center [651, 140] width 44 height 30
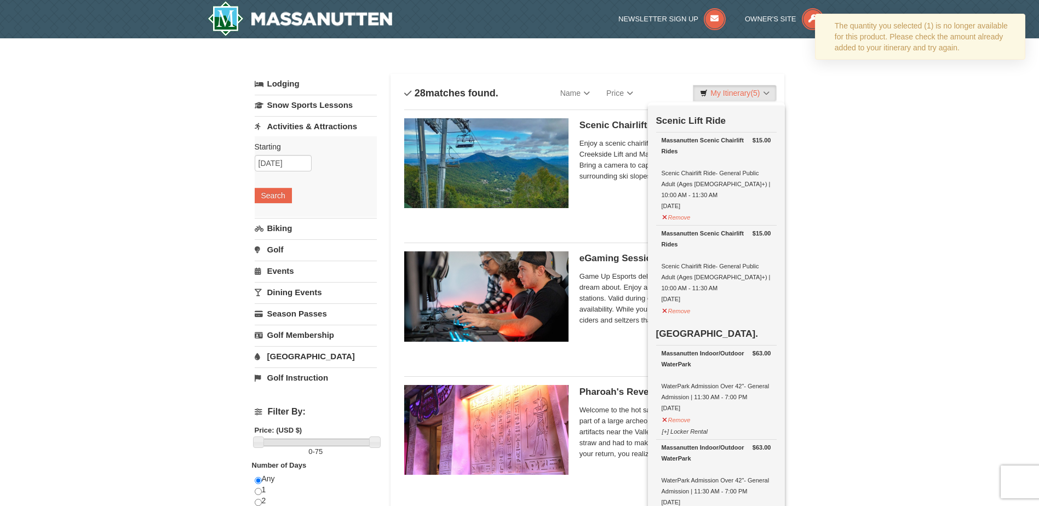
click at [601, 189] on div "Scenic Chairlift Ride | 10:00 AM - 11:30 AM Massanutten Scenic Chairlift Rides …" at bounding box center [675, 167] width 192 height 99
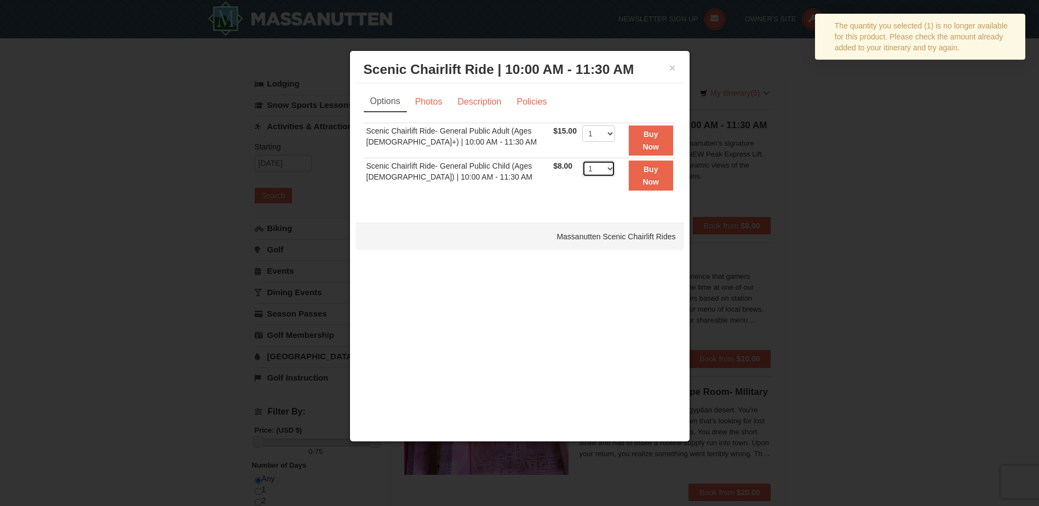
click at [606, 165] on select "1 2 3 4" at bounding box center [598, 168] width 33 height 16
click at [653, 169] on strong "Buy Now" at bounding box center [650, 175] width 16 height 21
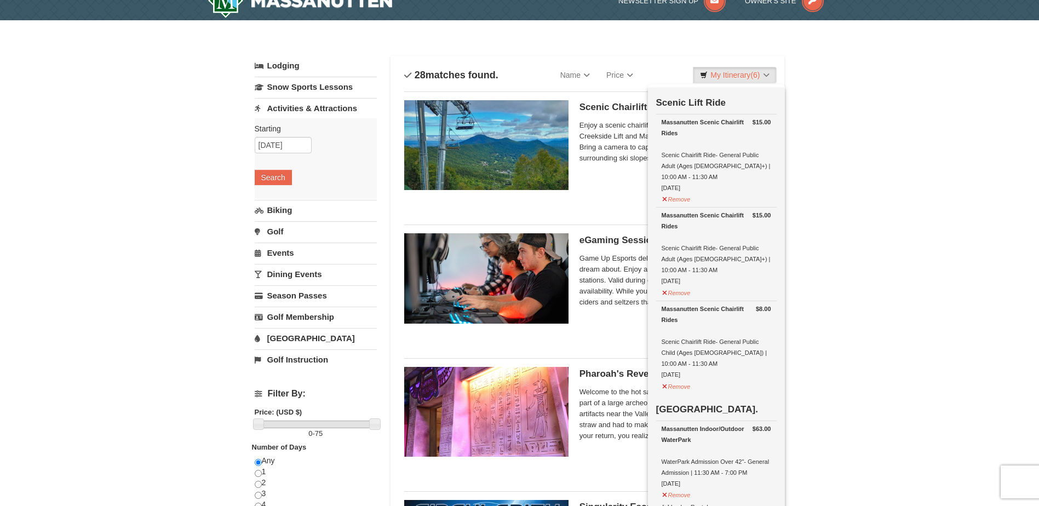
scroll to position [3, 0]
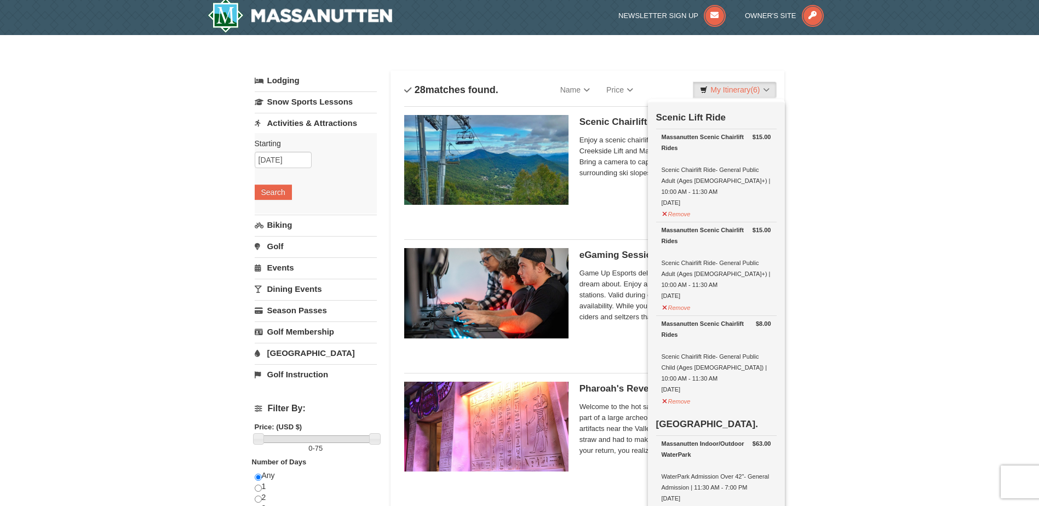
click at [485, 141] on img at bounding box center [486, 160] width 164 height 90
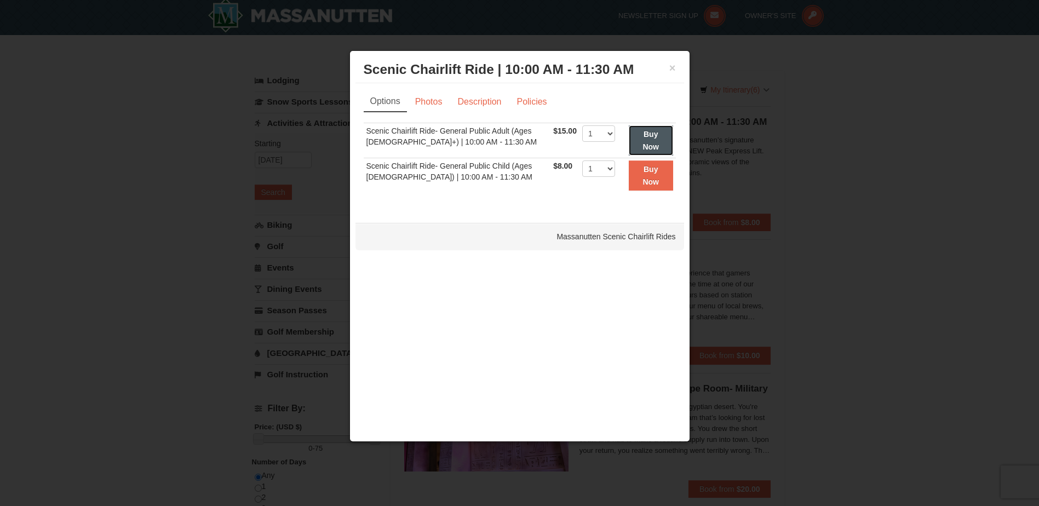
click at [648, 143] on strong "Buy Now" at bounding box center [650, 140] width 16 height 21
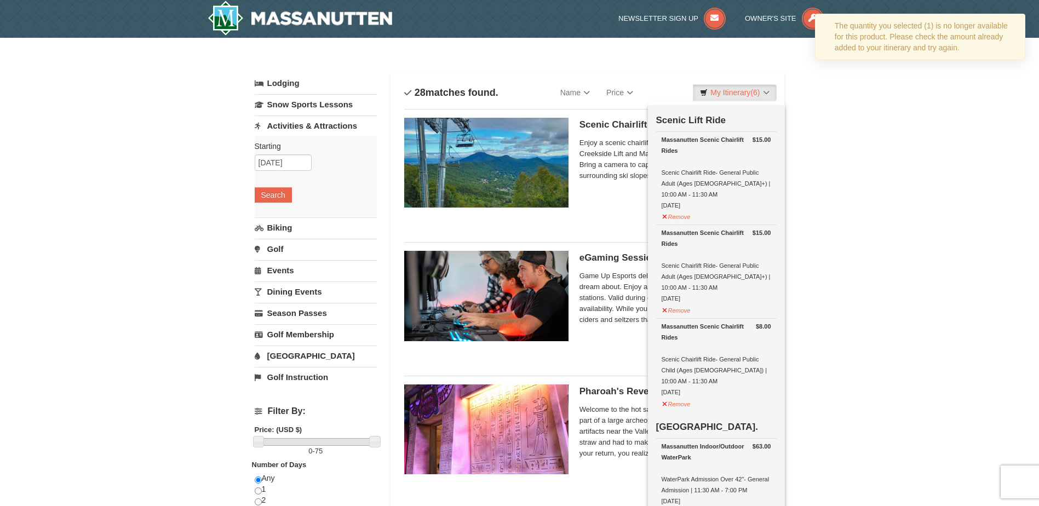
scroll to position [0, 0]
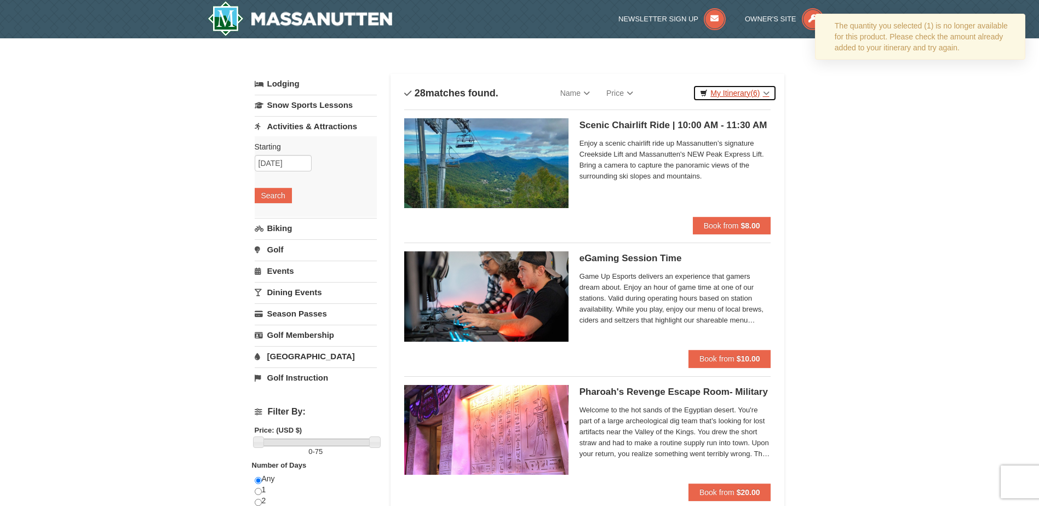
click at [740, 94] on link "My Itinerary (6)" at bounding box center [734, 93] width 83 height 16
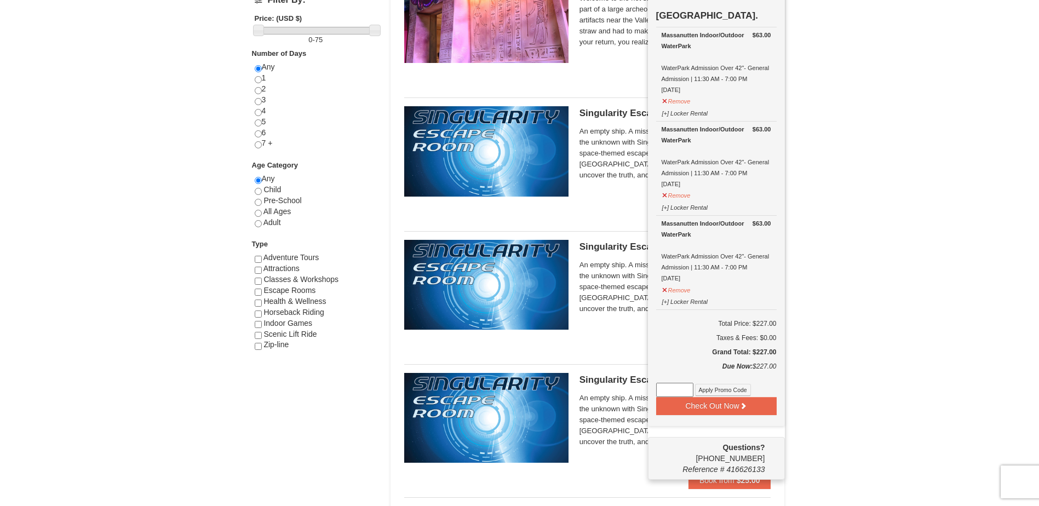
scroll to position [438, 0]
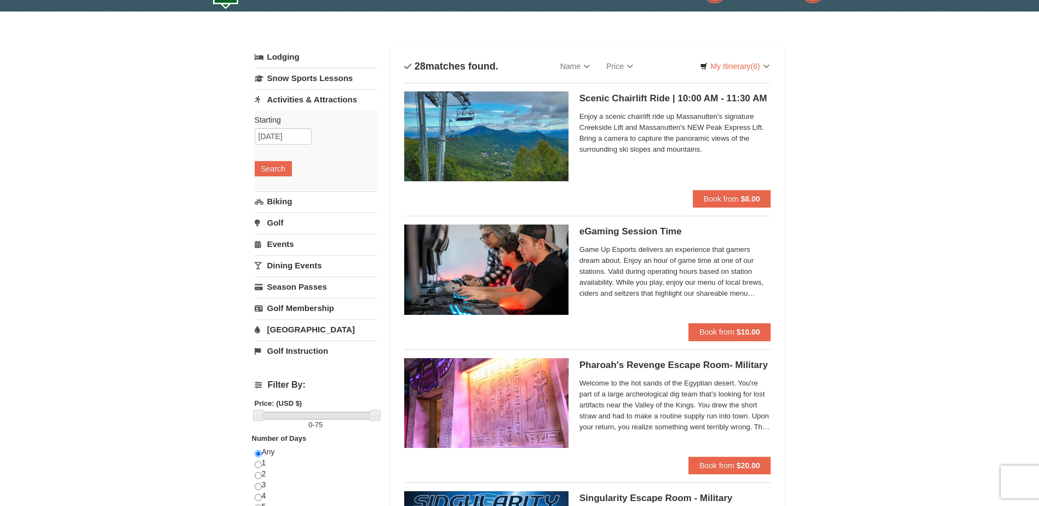
scroll to position [0, 0]
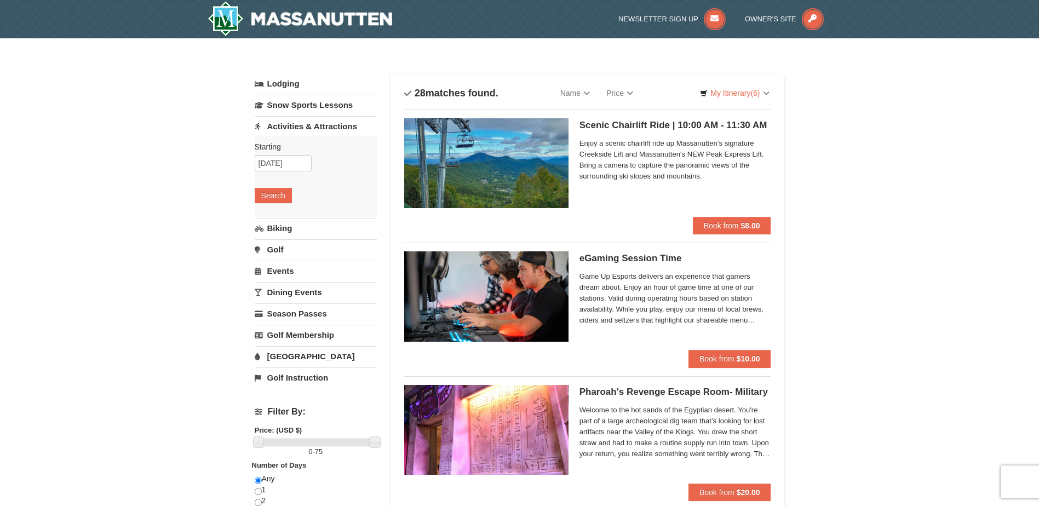
click at [696, 156] on span "Enjoy a scenic chairlift ride up Massanutten’s signature Creekside Lift and Mas…" at bounding box center [675, 160] width 192 height 44
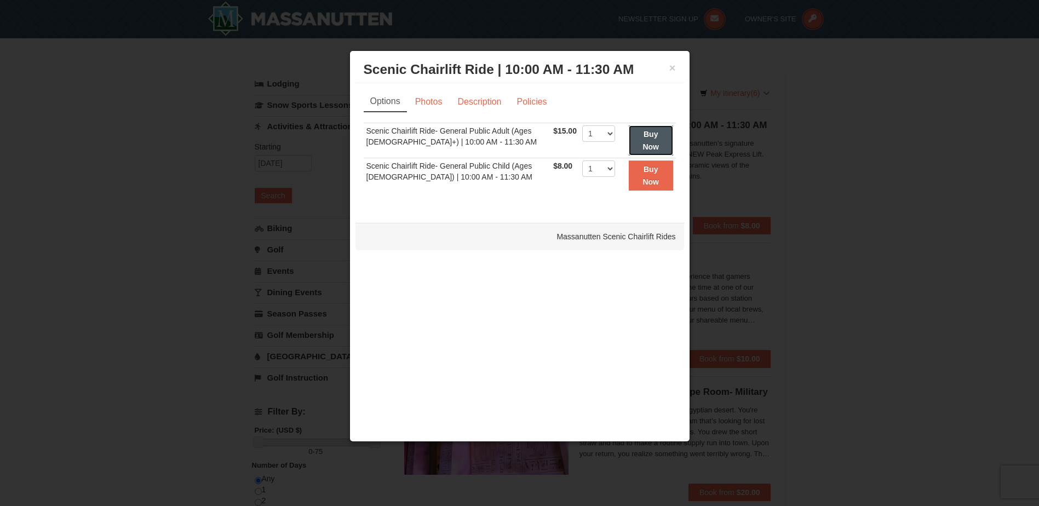
click at [662, 136] on button "Buy Now" at bounding box center [651, 140] width 44 height 30
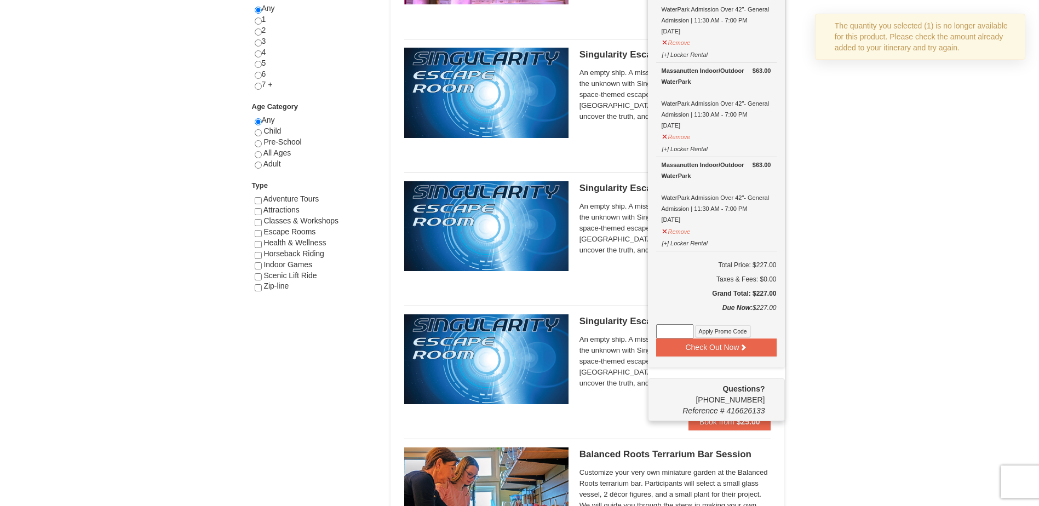
scroll to position [493, 0]
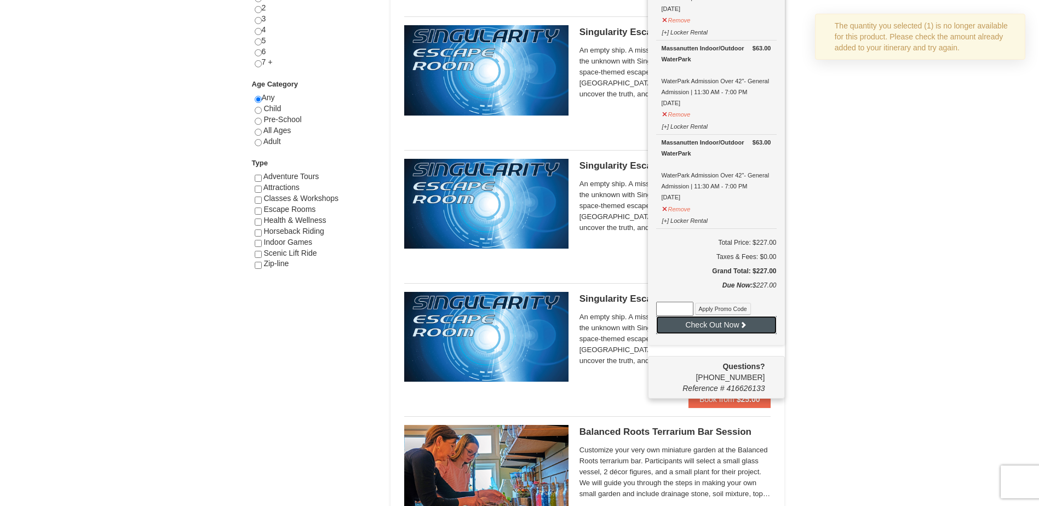
click at [758, 316] on button "Check Out Now" at bounding box center [716, 325] width 120 height 18
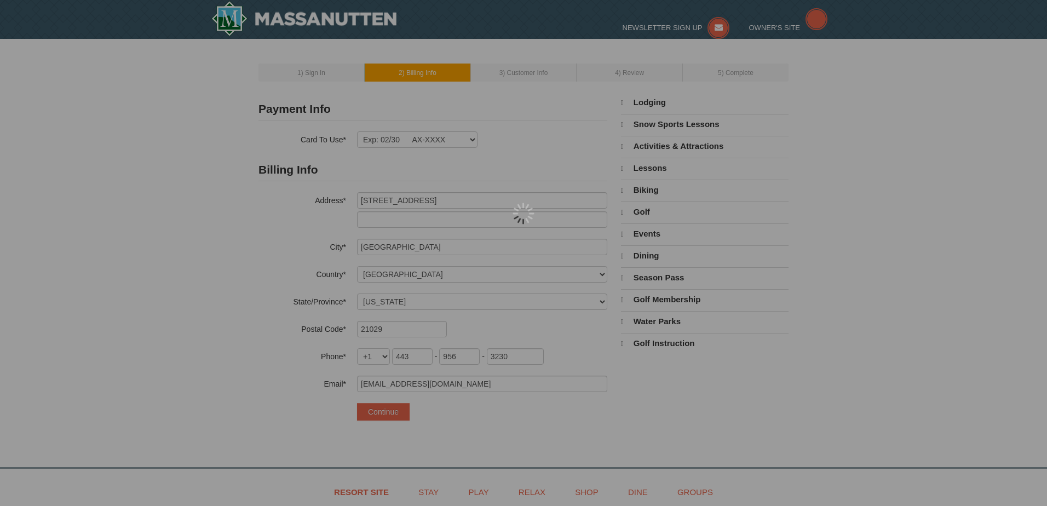
select select "MD"
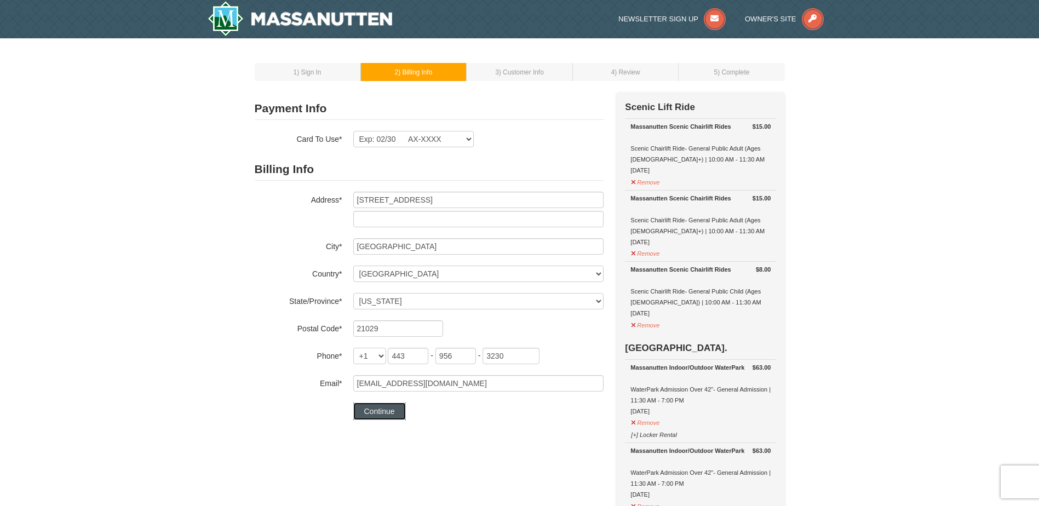
click at [379, 408] on button "Continue" at bounding box center [379, 411] width 53 height 18
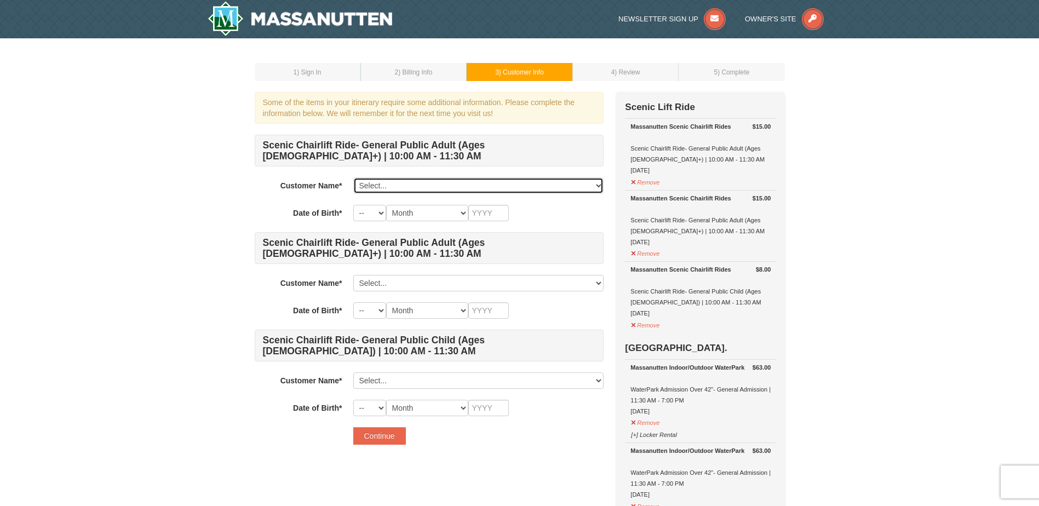
click at [385, 181] on select "Select... Anna Gavin Add New..." at bounding box center [478, 185] width 250 height 16
select select "28370212"
click at [353, 177] on select "Select... Anna Gavin Add New..." at bounding box center [478, 185] width 250 height 16
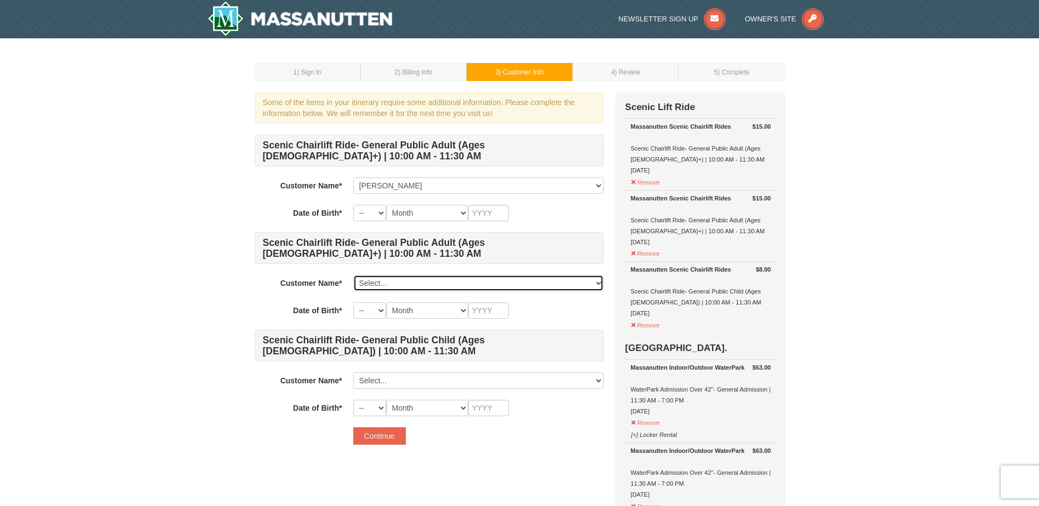
click at [364, 275] on select "Select... Anna Gavin Add New..." at bounding box center [478, 283] width 250 height 16
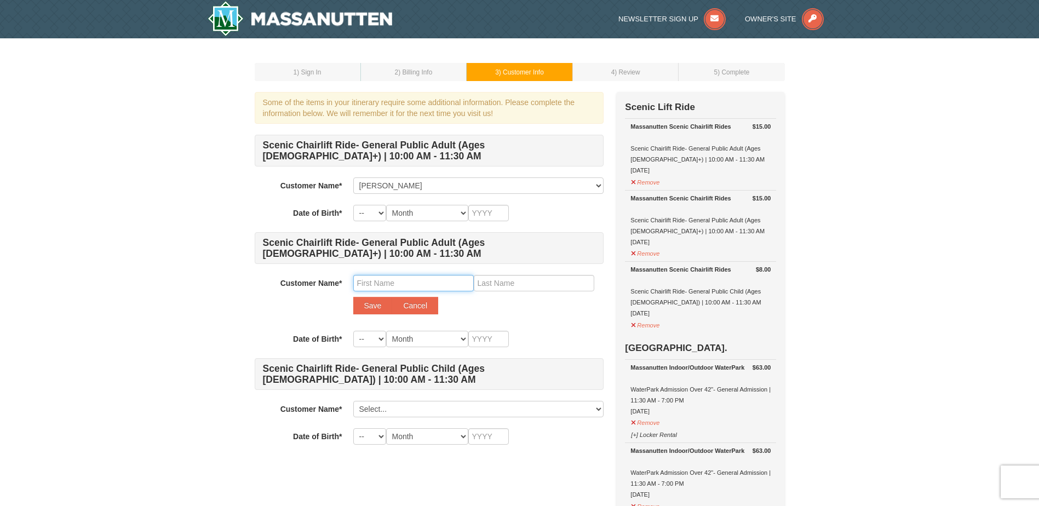
click at [384, 283] on input "text" at bounding box center [413, 283] width 120 height 16
type input "Ben"
type input "Gavin"
click at [367, 307] on button "Save" at bounding box center [372, 306] width 39 height 18
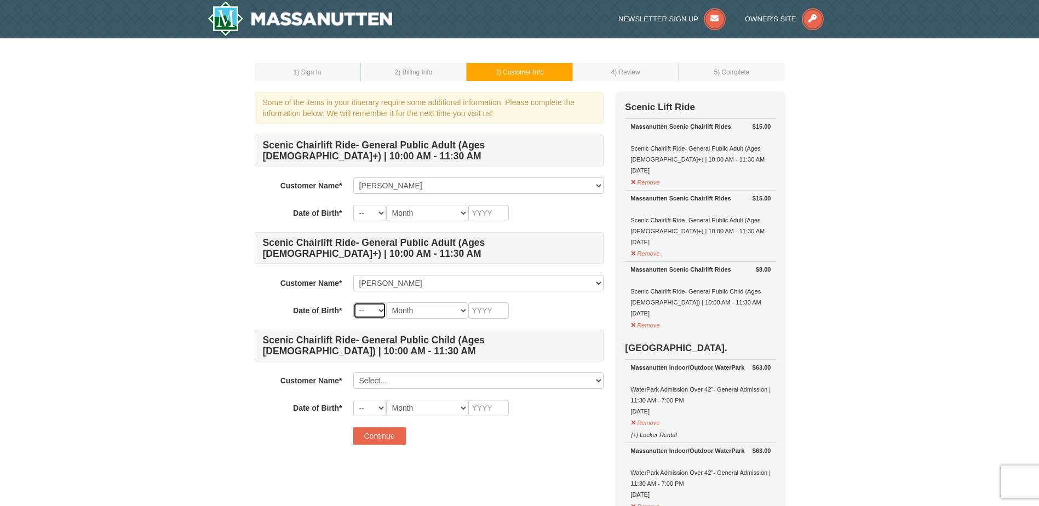
click at [372, 310] on select "-- 01 02 03 04 05 06 07 08 09 10 11 12 13 14 15 16 17 18 19 20 21 22 23 24 25 2…" at bounding box center [369, 310] width 33 height 16
select select "06"
click at [353, 302] on select "-- 01 02 03 04 05 06 07 08 09 10 11 12 13 14 15 16 17 18 19 20 21 22 23 24 25 2…" at bounding box center [369, 310] width 33 height 16
click at [436, 308] on select "Month January February March April May June July August September October Novem…" at bounding box center [427, 310] width 82 height 16
select select "06"
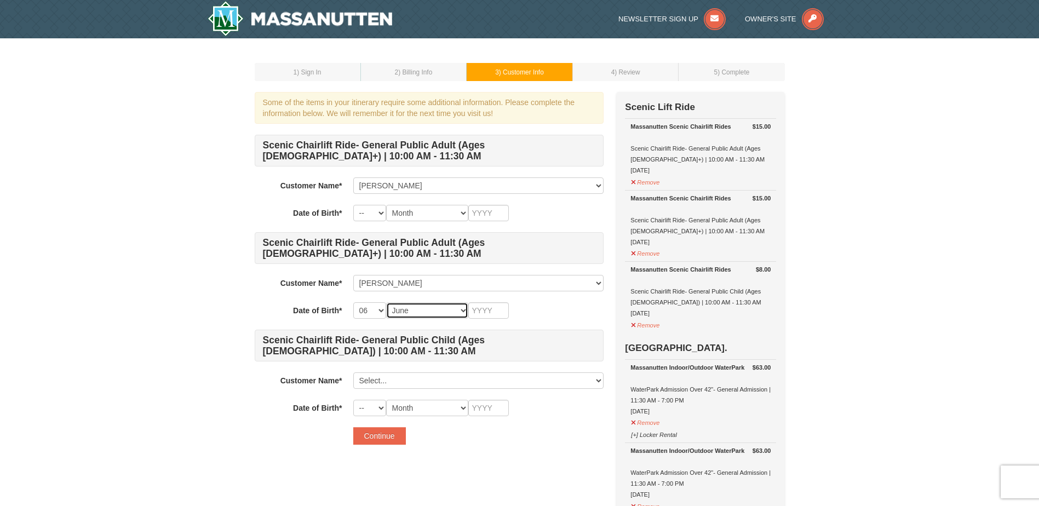
click at [386, 302] on select "Month January February March April May June July August September October Novem…" at bounding box center [427, 310] width 82 height 16
click at [492, 315] on input "text" at bounding box center [488, 310] width 41 height 16
type input "2022"
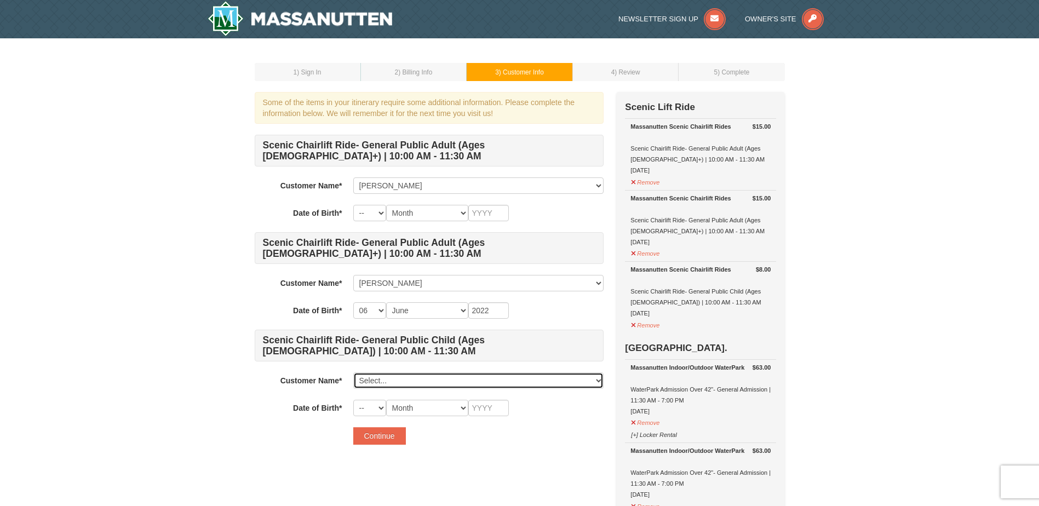
click at [401, 376] on select "Select... Anna Gavin Ben Gavin Add New..." at bounding box center [478, 380] width 250 height 16
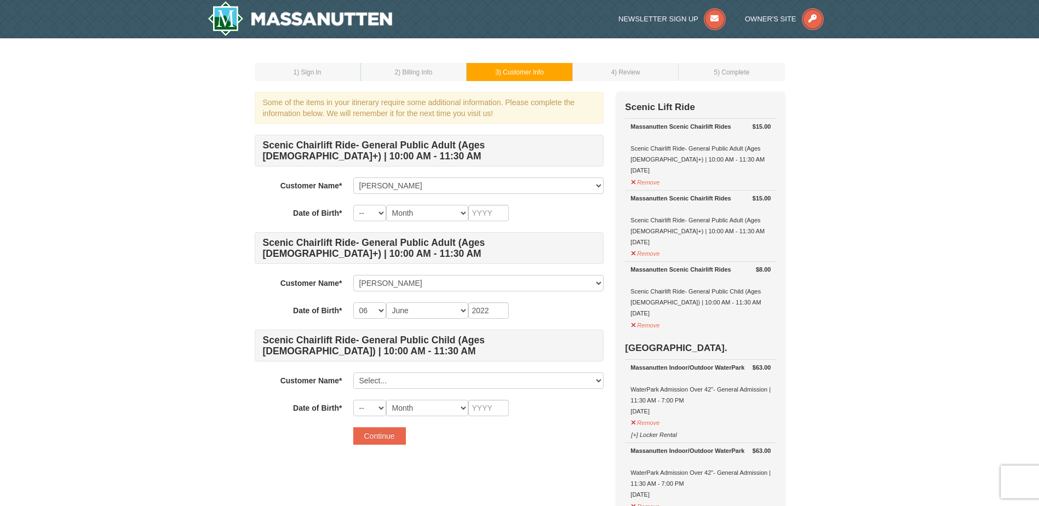
click at [267, 277] on label "Customer Name*" at bounding box center [299, 282] width 88 height 14
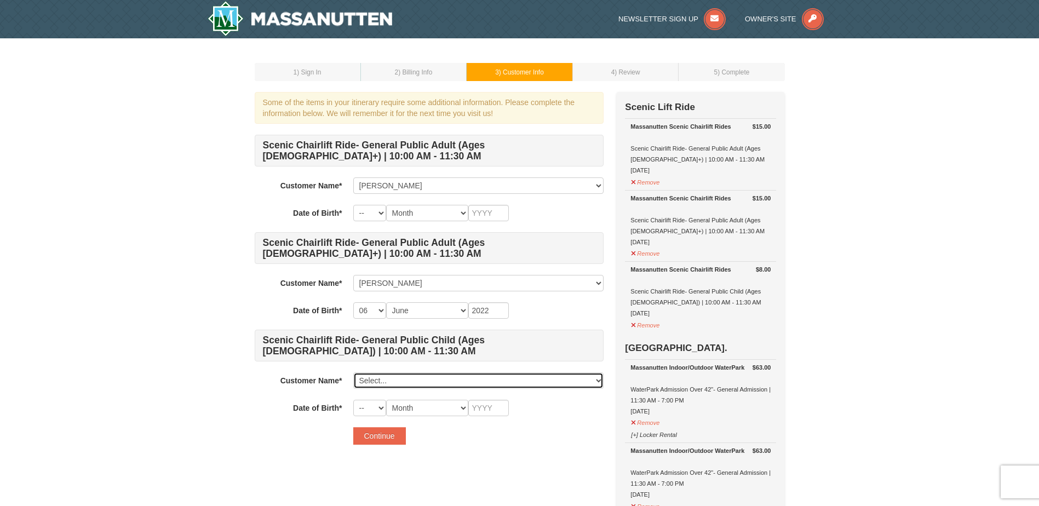
click at [459, 385] on select "Select... Anna Gavin Ben Gavin Add New..." at bounding box center [478, 380] width 250 height 16
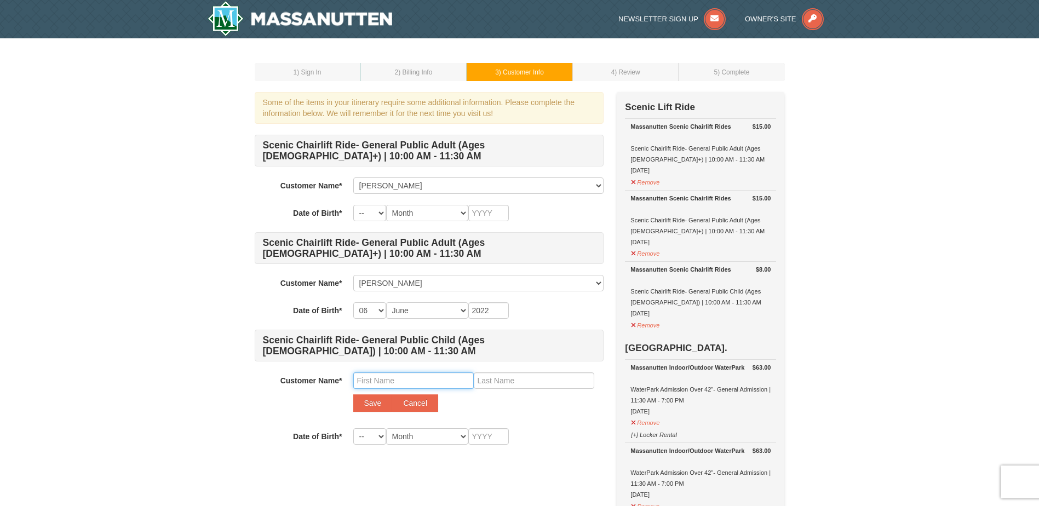
click at [406, 387] on input "text" at bounding box center [413, 380] width 120 height 16
type input "Libby"
type input "Gavin"
click at [377, 403] on button "Save" at bounding box center [372, 403] width 39 height 18
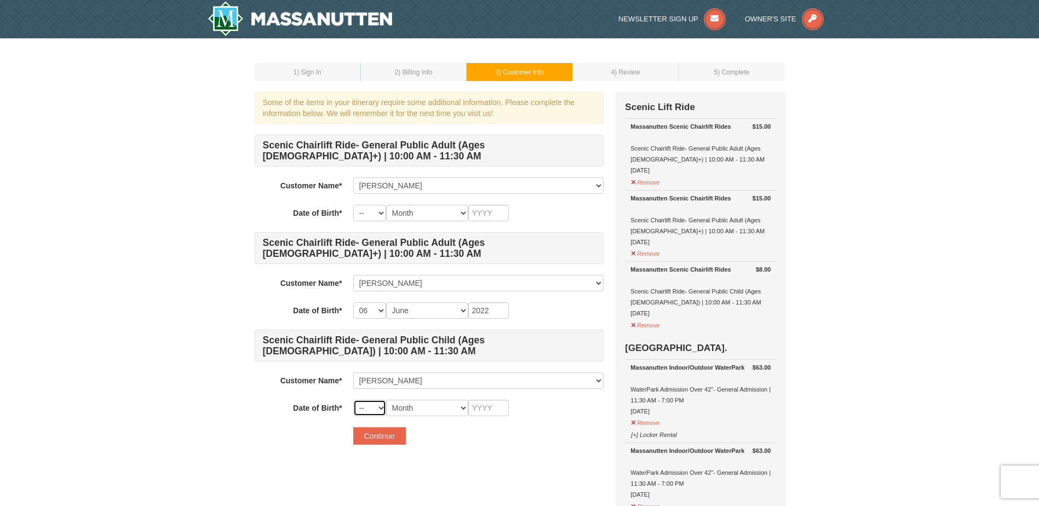
click at [375, 410] on select "-- 01 02 03 04 05 06 07 08 09 10 11 12 13 14 15 16 17 18 19 20 21 22 23 24 25 2…" at bounding box center [369, 408] width 33 height 16
select select "01"
click at [353, 400] on select "-- 01 02 03 04 05 06 07 08 09 10 11 12 13 14 15 16 17 18 19 20 21 22 23 24 25 2…" at bounding box center [369, 408] width 33 height 16
click at [504, 315] on input "2022" at bounding box center [488, 310] width 41 height 16
drag, startPoint x: 491, startPoint y: 309, endPoint x: 481, endPoint y: 309, distance: 9.9
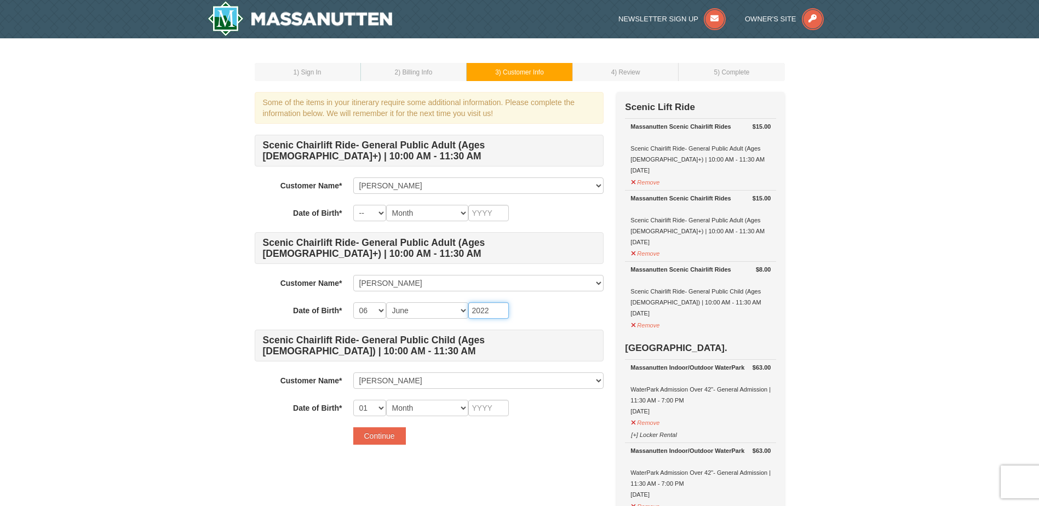
click at [481, 309] on input "2022" at bounding box center [488, 310] width 41 height 16
type input "2009"
click at [436, 414] on select "Month January February March April May June July August September October Novem…" at bounding box center [427, 408] width 82 height 16
select select "01"
click at [386, 400] on select "Month January February March April May June July August September October Novem…" at bounding box center [427, 408] width 82 height 16
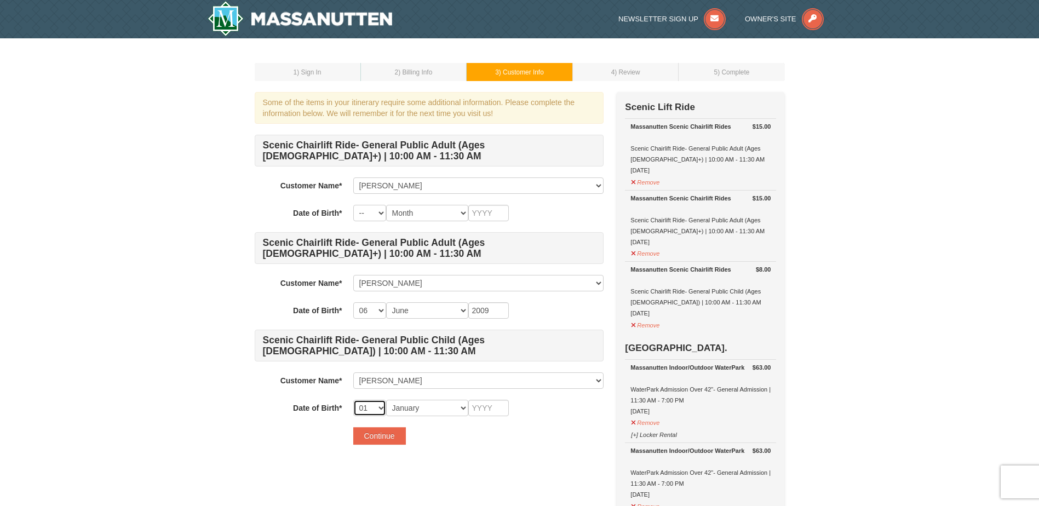
click at [376, 404] on select "-- 01 02 03 04 05 06 07 08 09 10 11 12 13 14 15 16 17 18 19 20 21 22 23 24 25 2…" at bounding box center [369, 408] width 33 height 16
select select "20"
click at [353, 400] on select "-- 01 02 03 04 05 06 07 08 09 10 11 12 13 14 15 16 17 18 19 20 21 22 23 24 25 2…" at bounding box center [369, 408] width 33 height 16
click at [484, 403] on input "text" at bounding box center [488, 408] width 41 height 16
type input "2016"
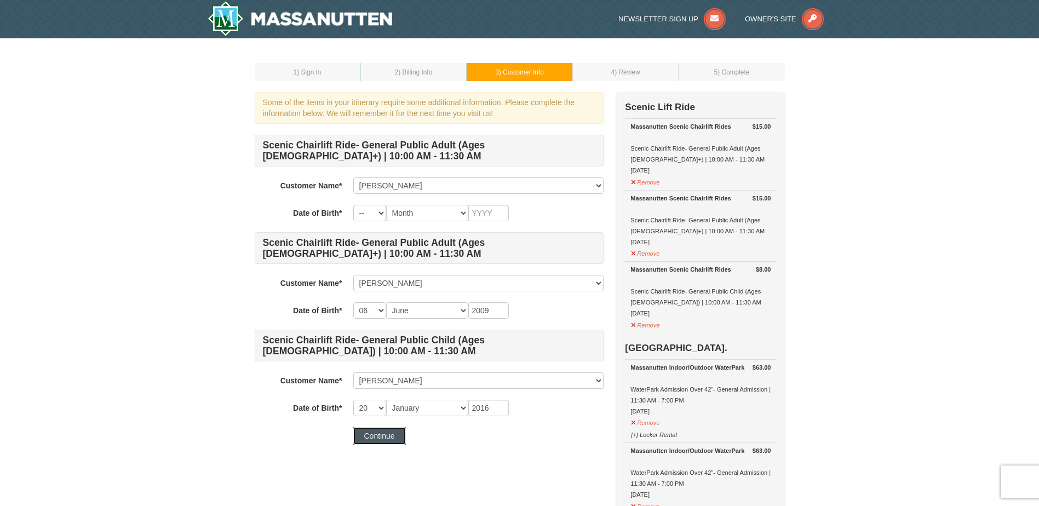
click at [381, 430] on button "Continue" at bounding box center [379, 436] width 53 height 18
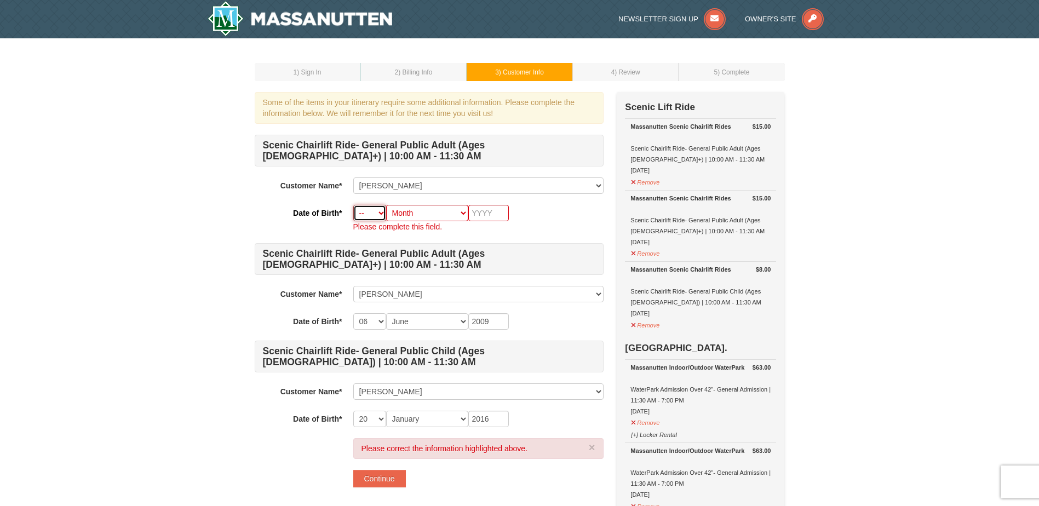
click at [375, 216] on select "-- 01 02 03 04 05 06 07 08 09 10 11 12 13 14 15 16 17 18 19 20 21 22 23 24 25 2…" at bounding box center [369, 213] width 33 height 16
select select "01"
click at [353, 205] on select "-- 01 02 03 04 05 06 07 08 09 10 11 12 13 14 15 16 17 18 19 20 21 22 23 24 25 2…" at bounding box center [369, 213] width 33 height 16
click at [416, 214] on select "Month January February March April May June July August September October Novem…" at bounding box center [427, 213] width 82 height 16
select select "08"
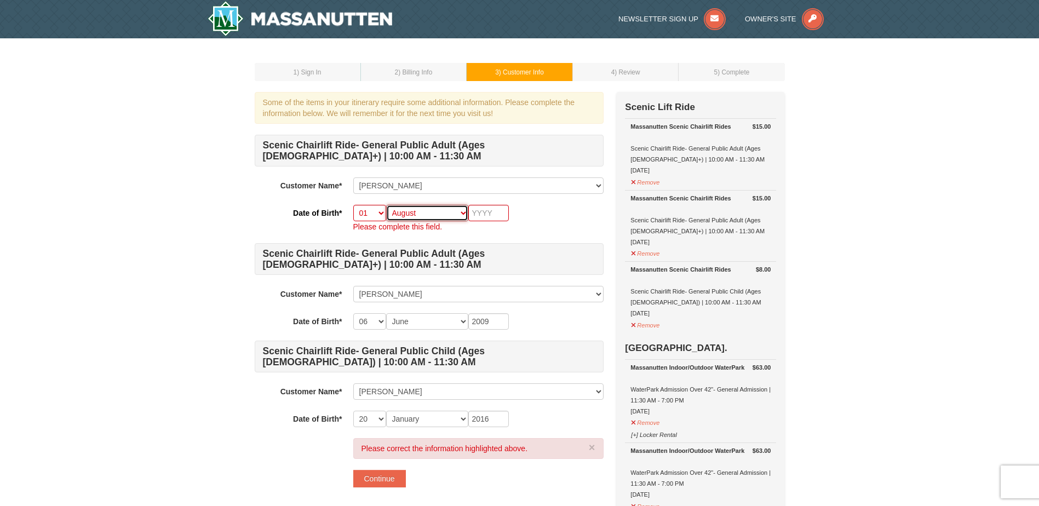
click at [386, 205] on select "Month January February March April May June July August September October Novem…" at bounding box center [427, 213] width 82 height 16
click at [484, 211] on input "text" at bounding box center [488, 213] width 41 height 16
type input "1982"
click at [385, 476] on button "Continue" at bounding box center [379, 479] width 53 height 18
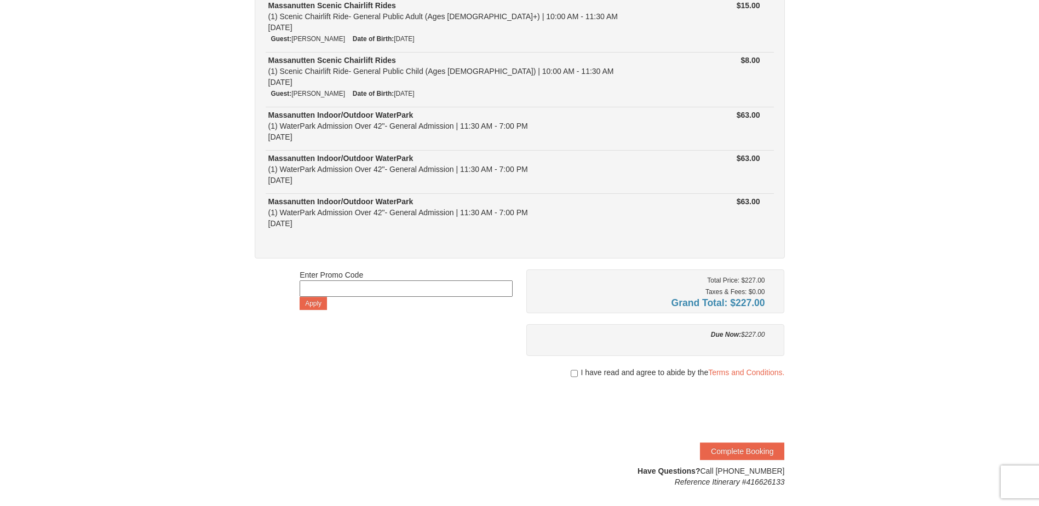
scroll to position [219, 0]
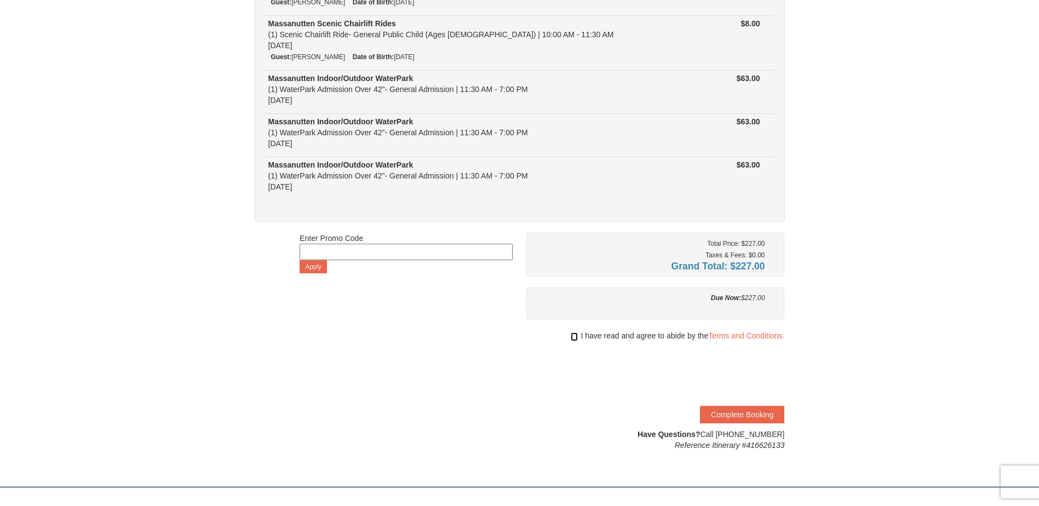
click at [574, 337] on input "checkbox" at bounding box center [574, 336] width 7 height 9
checkbox input "true"
click at [782, 412] on button "Complete Booking" at bounding box center [742, 415] width 84 height 18
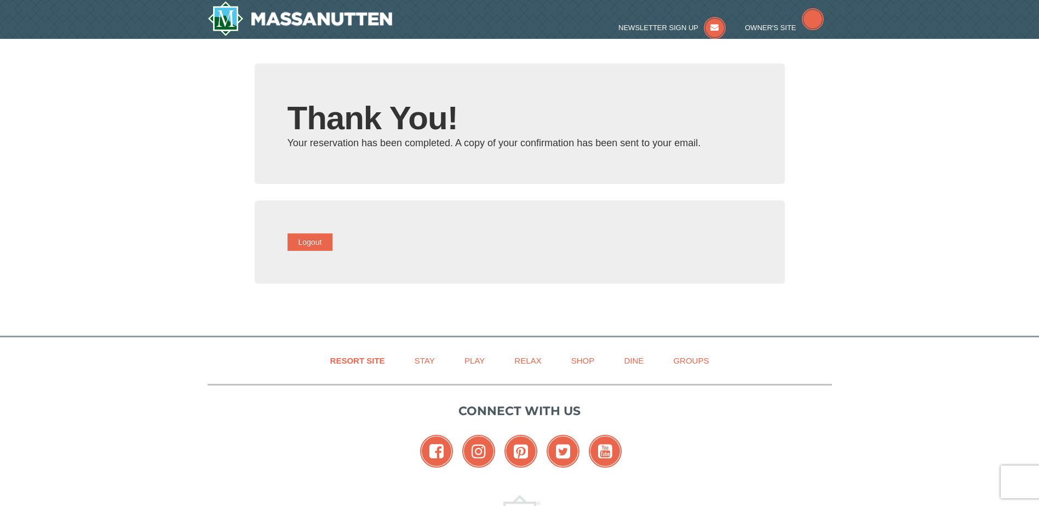
type input "[EMAIL_ADDRESS][DOMAIN_NAME]"
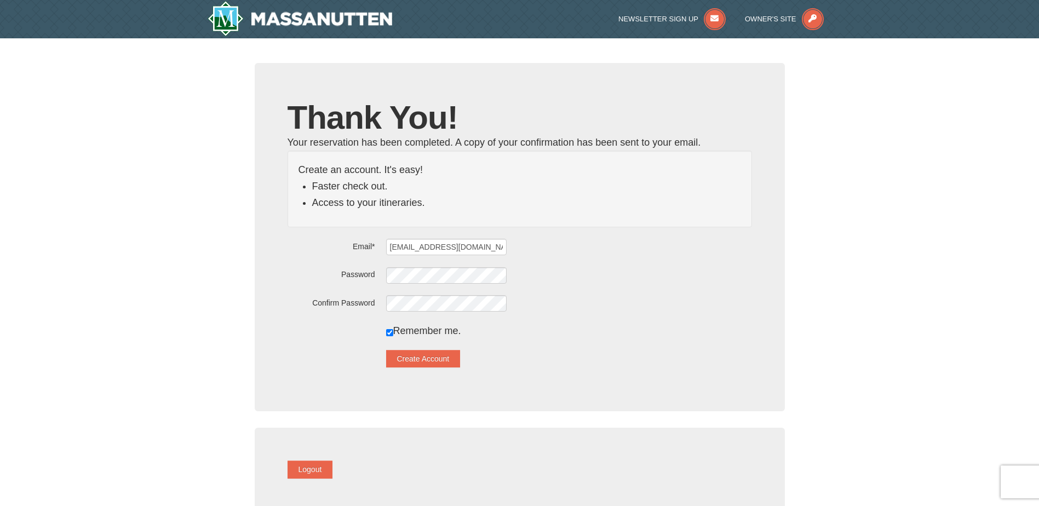
drag, startPoint x: 995, startPoint y: 498, endPoint x: 900, endPoint y: 166, distance: 345.8
click at [913, 209] on div "× Thank You! Your reservation has been completed. A copy of your confirmation h…" at bounding box center [519, 295] width 1039 height 514
